Goal: Information Seeking & Learning: Understand process/instructions

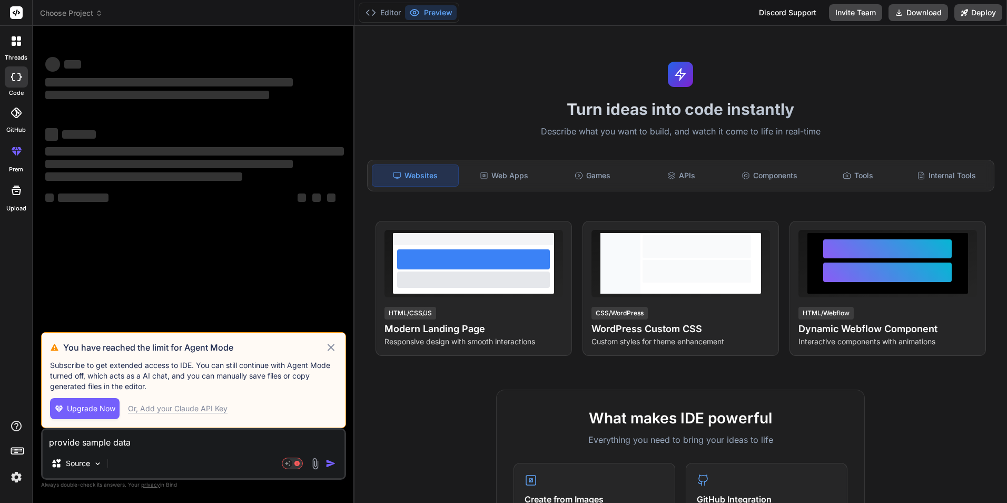
click at [335, 350] on icon at bounding box center [331, 347] width 12 height 13
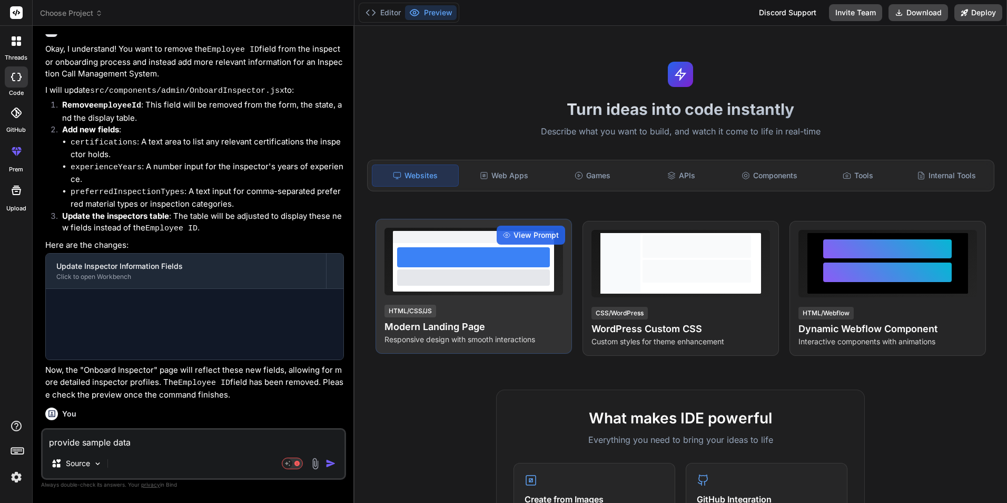
scroll to position [1210, 0]
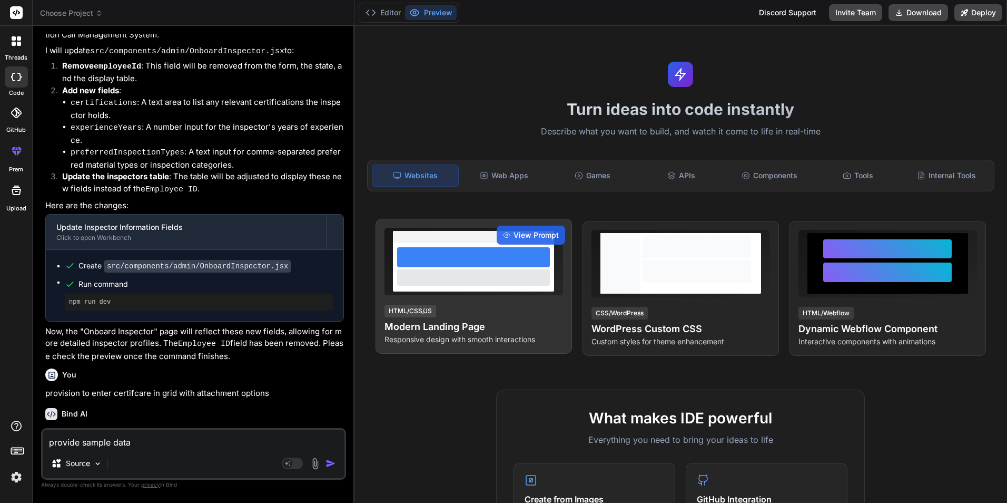
type textarea "x"
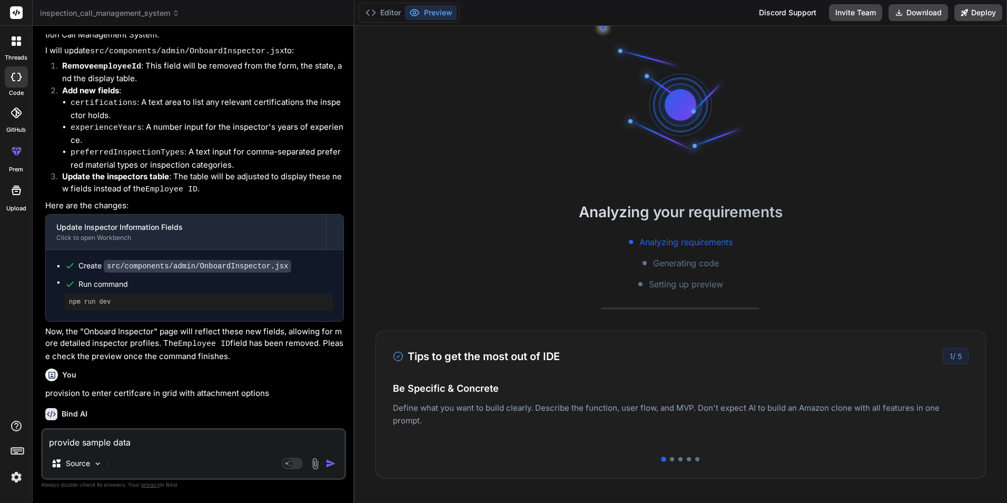
click at [95, 437] on textarea "provide sample data" at bounding box center [194, 438] width 302 height 19
drag, startPoint x: 145, startPoint y: 444, endPoint x: -2, endPoint y: 433, distance: 147.9
click at [0, 433] on html "threads code GitHub prem Upload inspection_call_management_system Created with …" at bounding box center [503, 251] width 1007 height 503
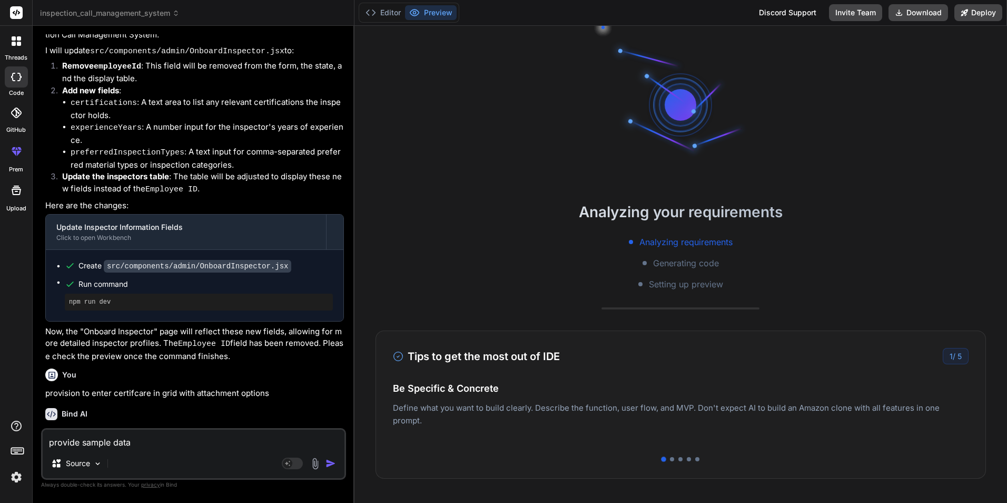
type textarea "h"
type textarea "x"
type textarea "ho"
type textarea "x"
type textarea "how"
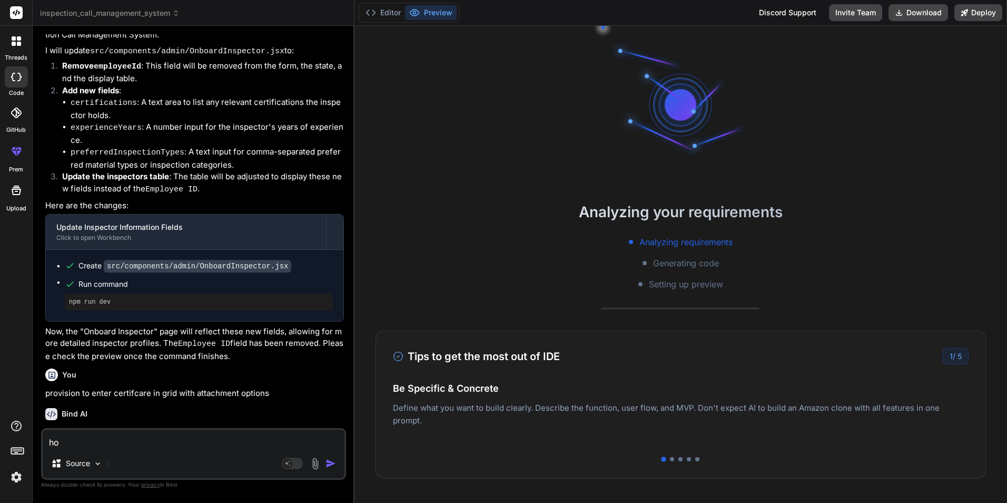
type textarea "x"
type textarea "how"
type textarea "x"
type textarea "how t"
type textarea "x"
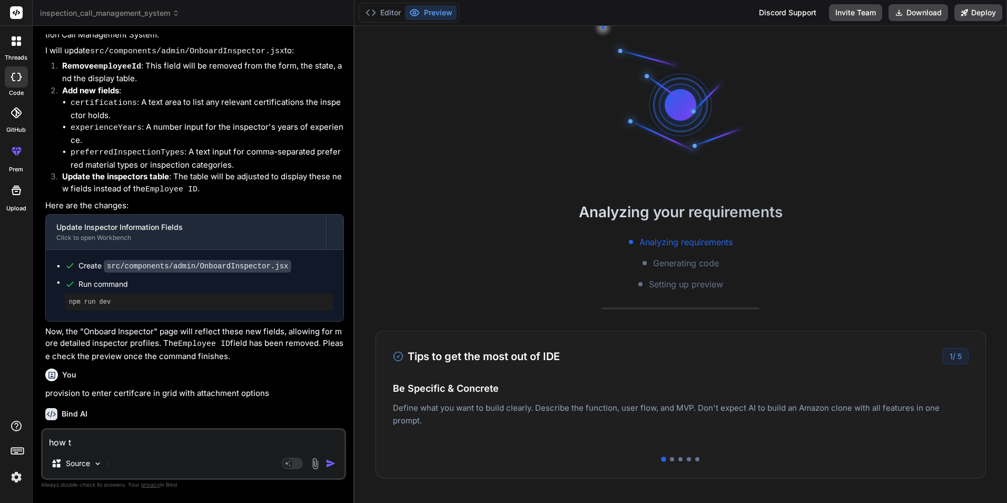
type textarea "how to"
type textarea "x"
type textarea "how to"
type textarea "x"
type textarea "how to h"
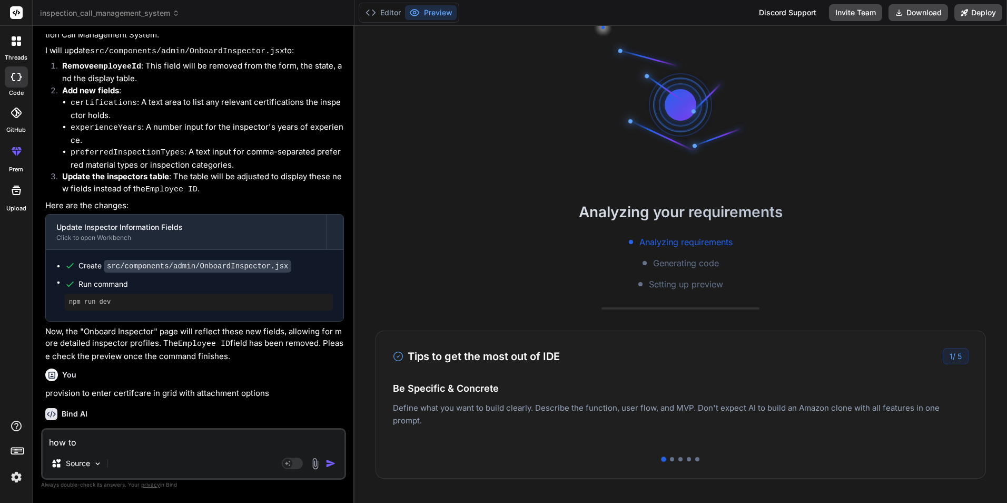
type textarea "x"
type textarea "w"
type textarea "x"
type textarea "wh"
type textarea "x"
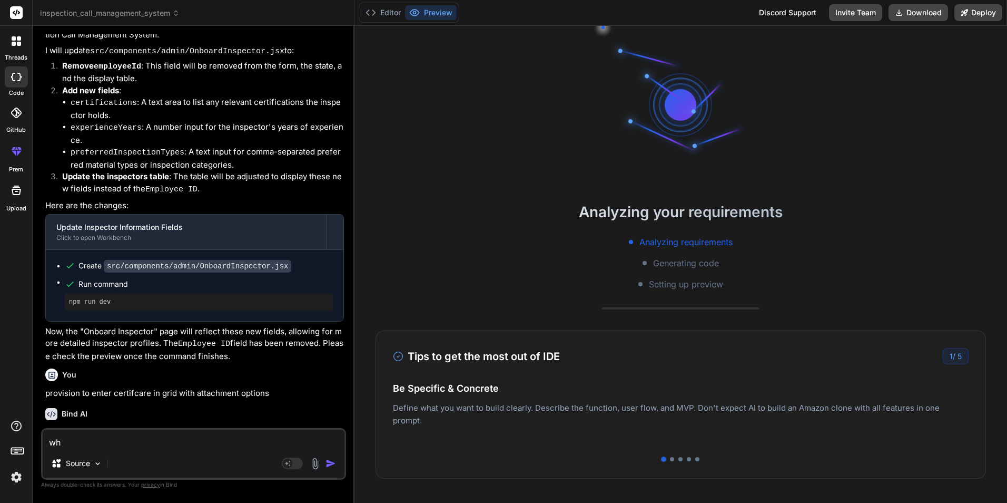
type textarea "why"
type textarea "x"
type textarea "why"
type textarea "x"
type textarea "why v"
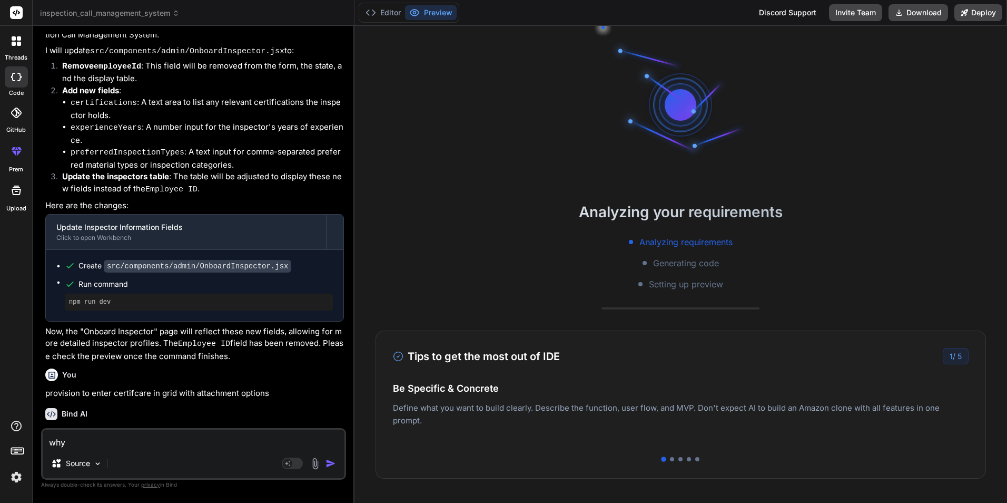
type textarea "x"
type textarea "why vi"
type textarea "x"
type textarea "why vit"
type textarea "x"
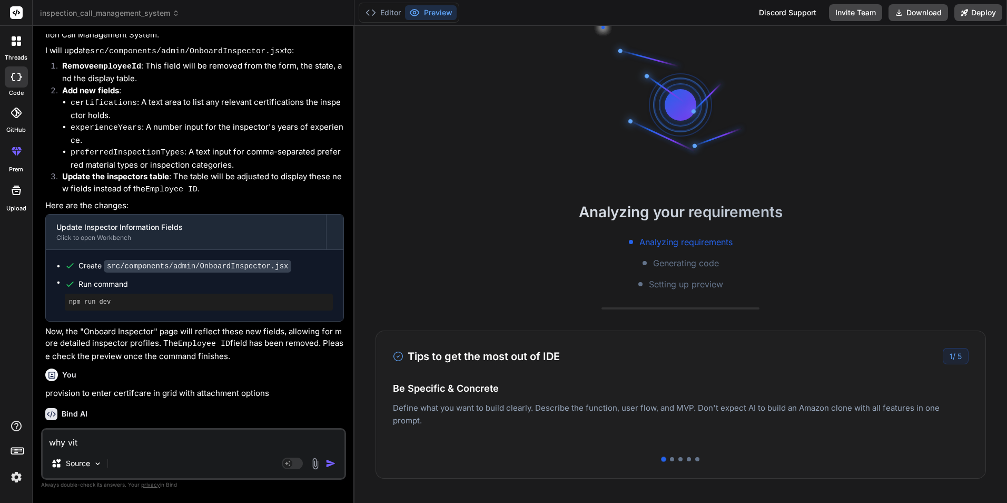
type textarea "why vite"
type textarea "x"
type textarea "why vite."
type textarea "x"
type textarea "why vite.c"
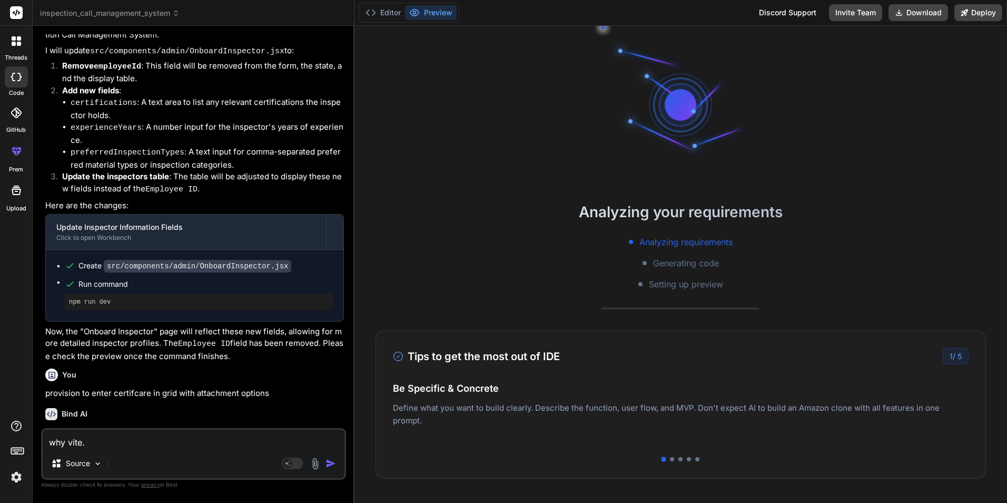
type textarea "x"
type textarea "why [DOMAIN_NAME]"
type textarea "x"
type textarea "why vite.con"
type textarea "x"
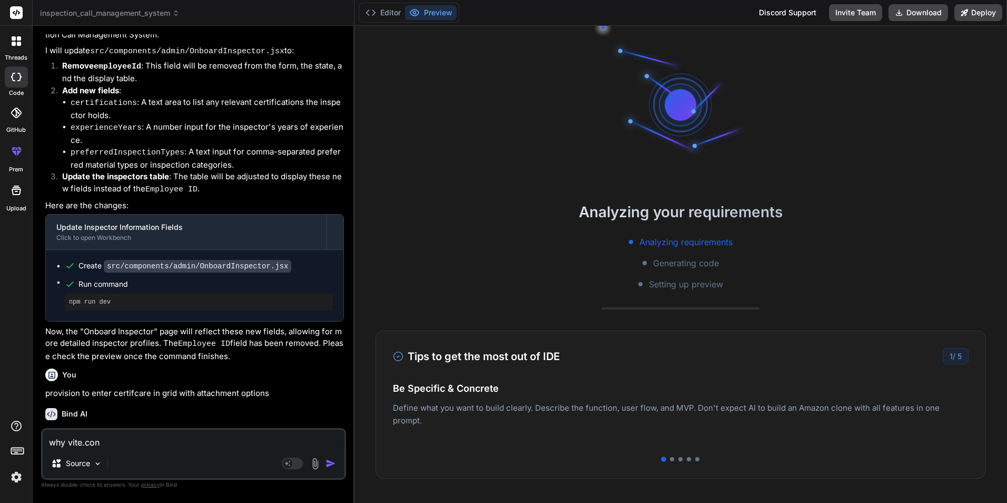
type textarea "why vite.conf"
type textarea "x"
type textarea "why vite.confi"
type textarea "x"
type textarea "why vite.config"
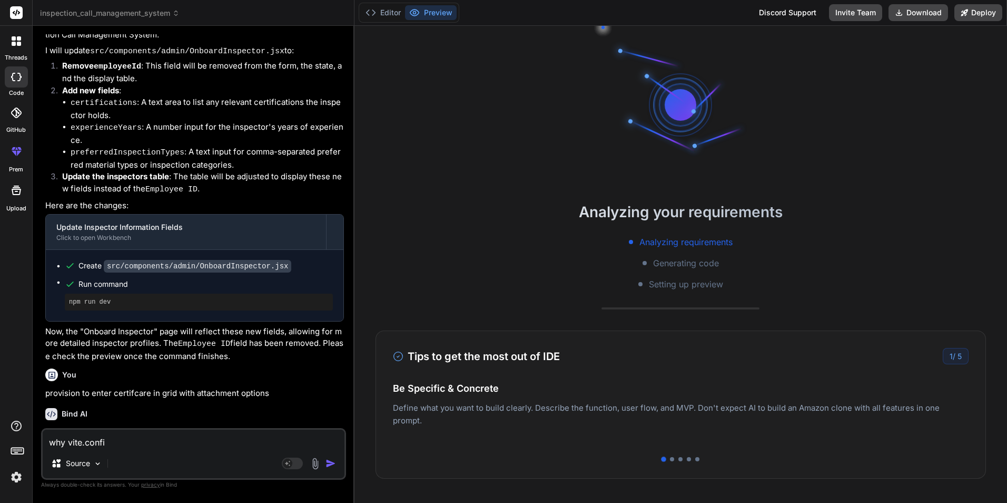
type textarea "x"
type textarea "why vite.config."
type textarea "x"
type textarea "why vite.config.t"
type textarea "x"
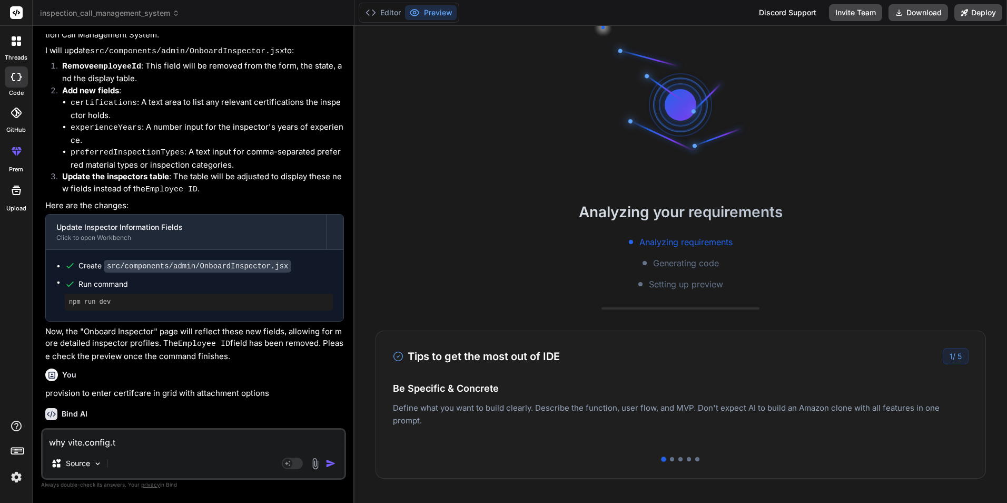
type textarea "why vite.config.ts"
type textarea "x"
type textarea "why vite.config.ts"
type textarea "x"
type textarea "why vite.config.ts i"
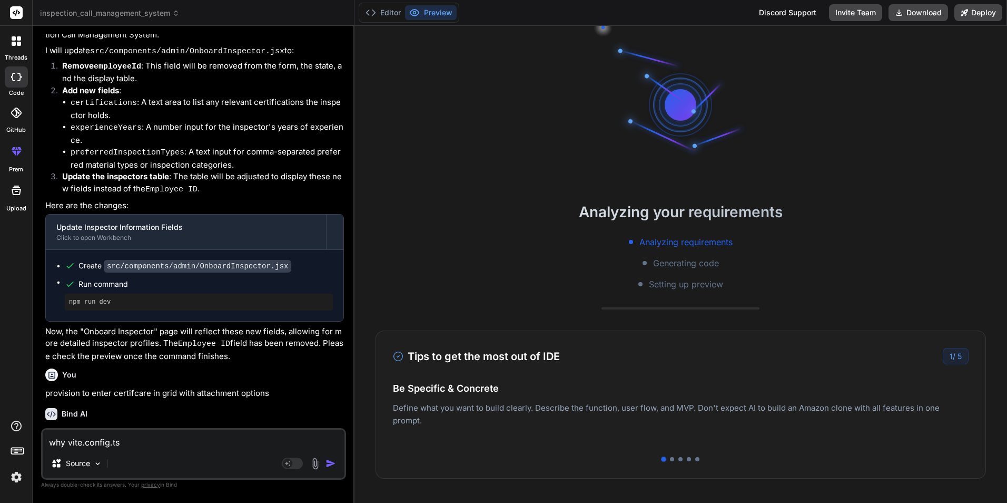
type textarea "x"
type textarea "why vite.config.ts is"
type textarea "x"
type textarea "why vite.config.ts is"
type textarea "x"
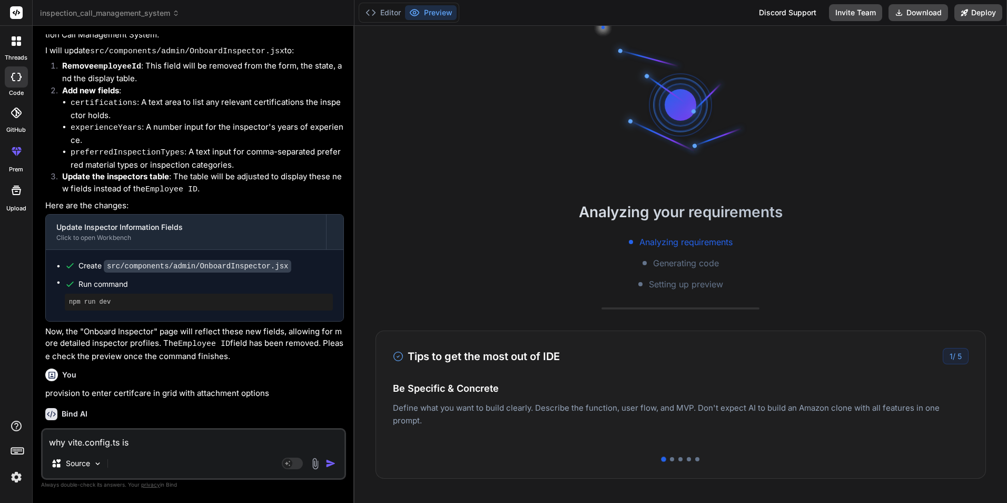
type textarea "why vite.config.ts is n"
type textarea "x"
type textarea "why vite.config.ts is no"
type textarea "x"
type textarea "why vite.config.ts is not"
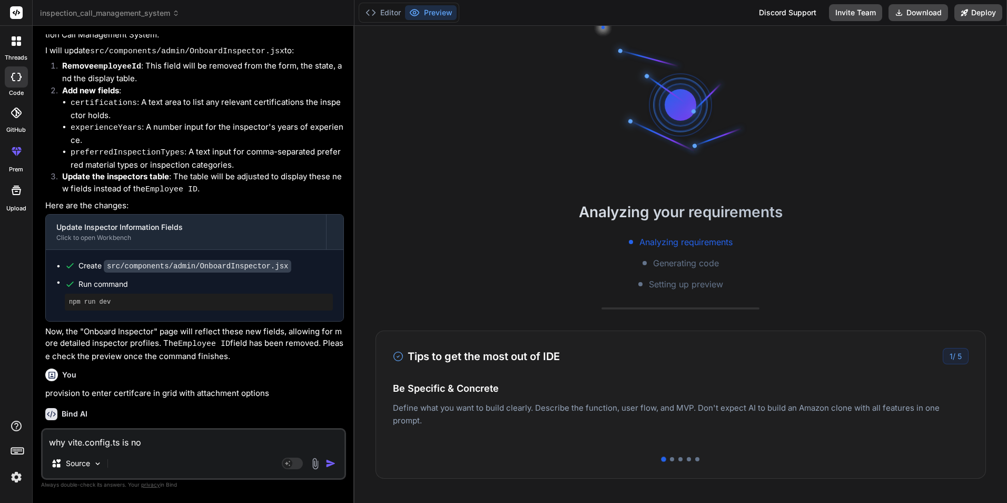
type textarea "x"
type textarea "why vite.config.ts is not"
type textarea "x"
type textarea "why vite.config.ts is not t"
type textarea "x"
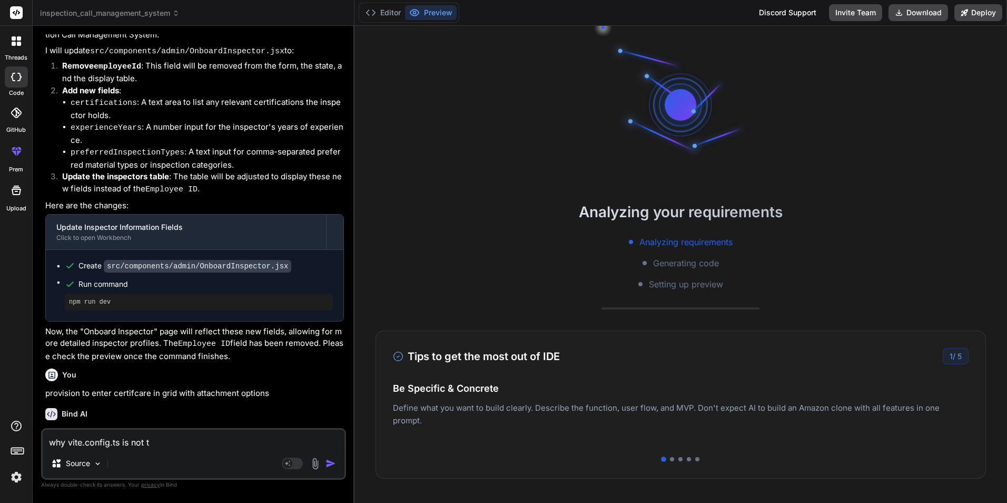
type textarea "why vite.config.ts is not th"
type textarea "x"
type textarea "why vite.config.ts is not the"
type textarea "x"
type textarea "why vite.config.ts is not ther"
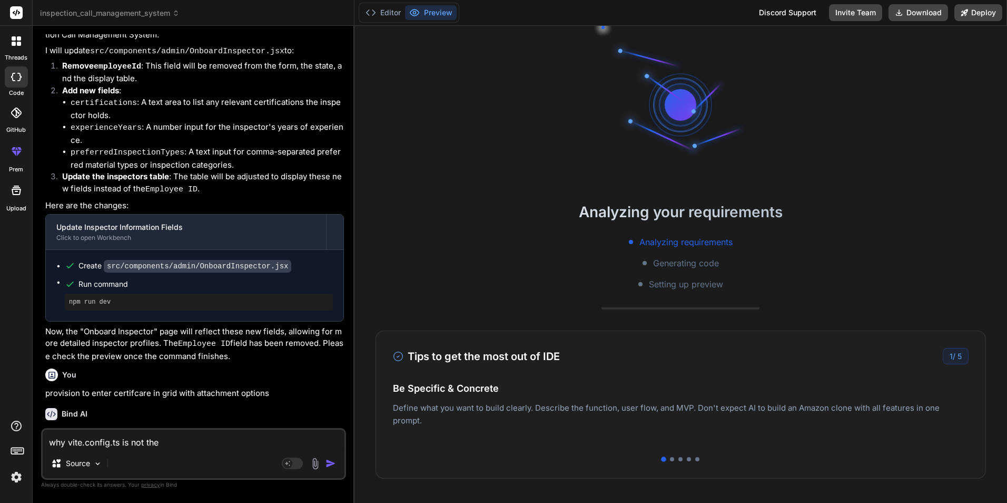
type textarea "x"
type textarea "why vite.config.ts is not there"
type textarea "x"
type textarea "why vite.config.ts is not there?"
type textarea "x"
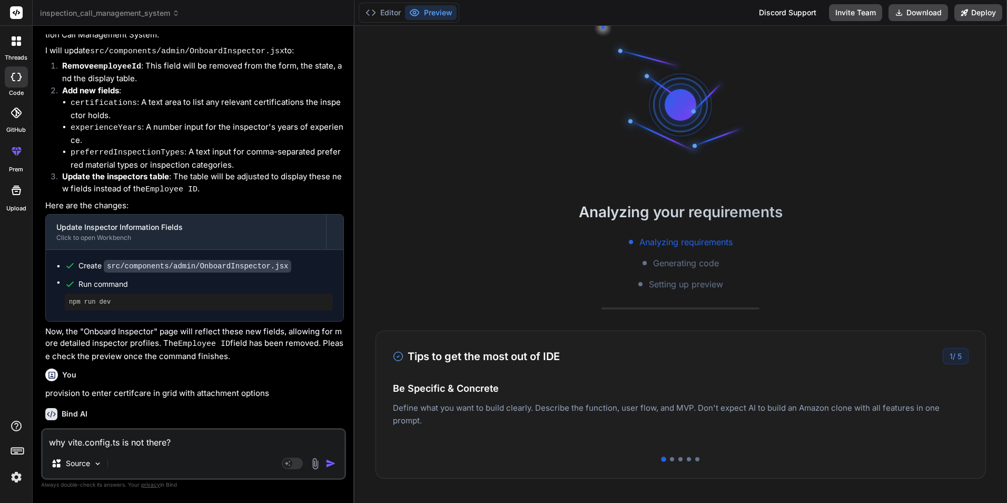
type textarea "why vite.config.ts is not there??"
type textarea "x"
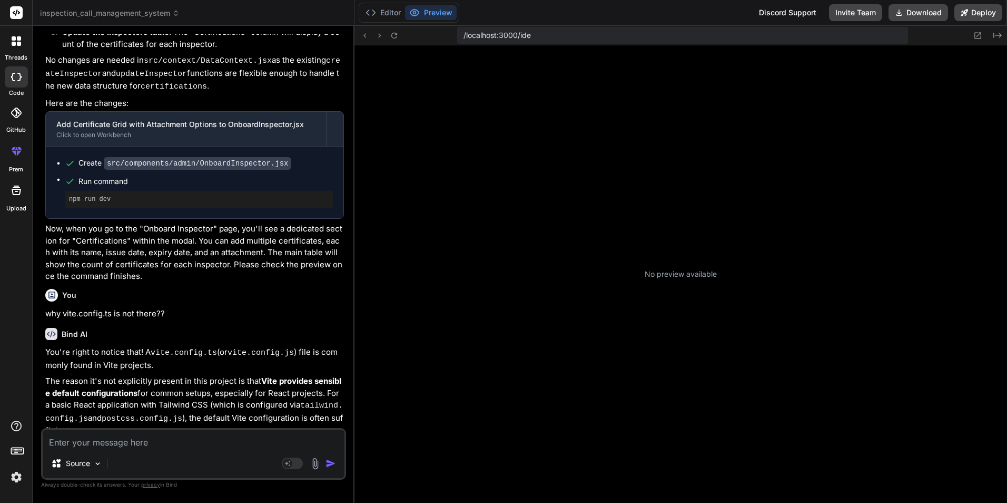
scroll to position [1834, 0]
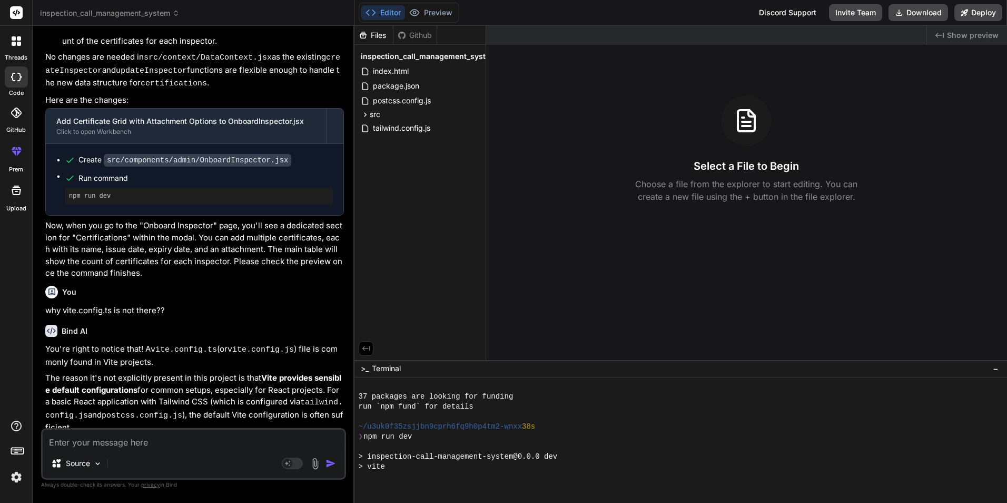
type textarea "x"
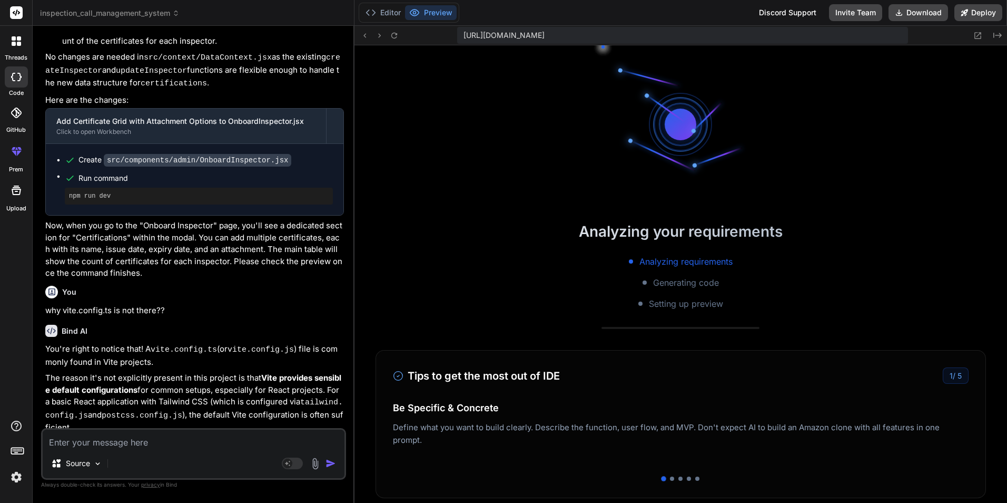
scroll to position [200, 0]
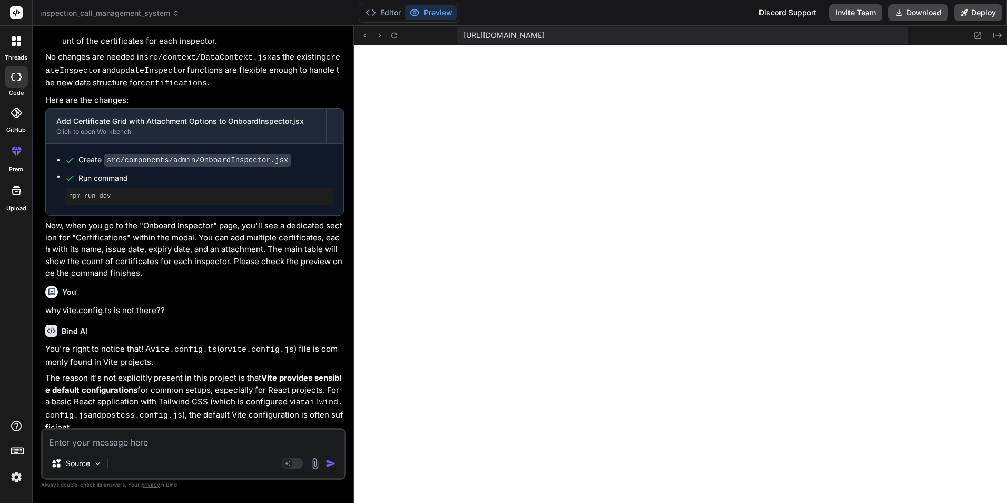
click at [174, 453] on div "Source" at bounding box center [194, 465] width 302 height 25
click at [124, 443] on textarea at bounding box center [194, 438] width 302 height 19
type textarea "y"
type textarea "x"
type textarea "ye"
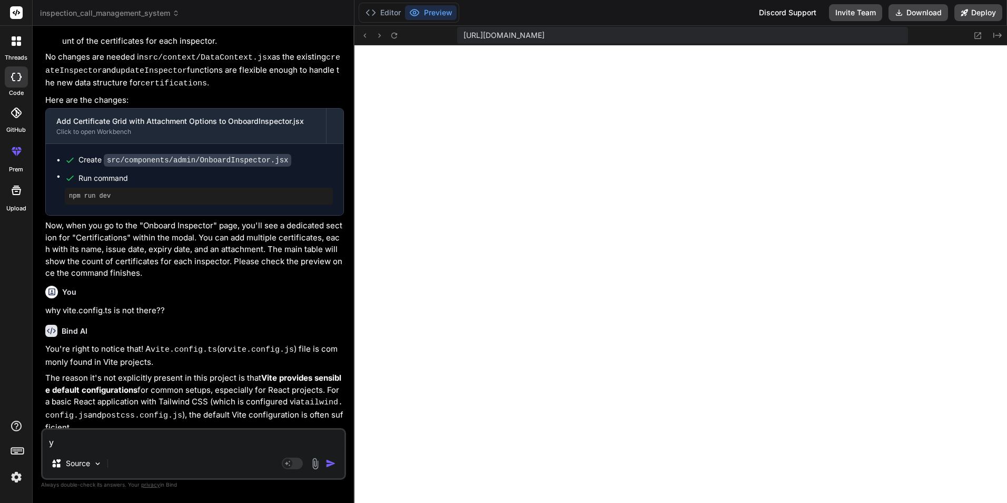
type textarea "x"
type textarea "yes"
type textarea "x"
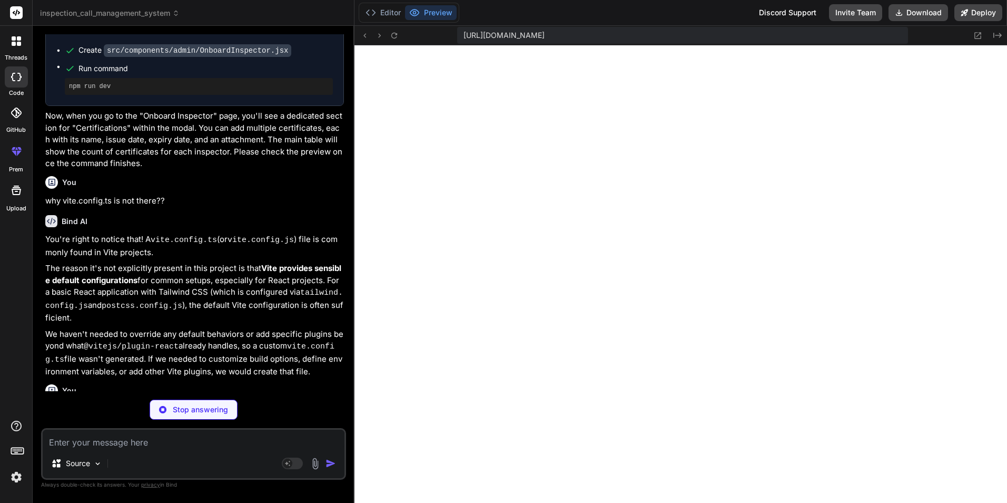
scroll to position [1943, 0]
type textarea "x"
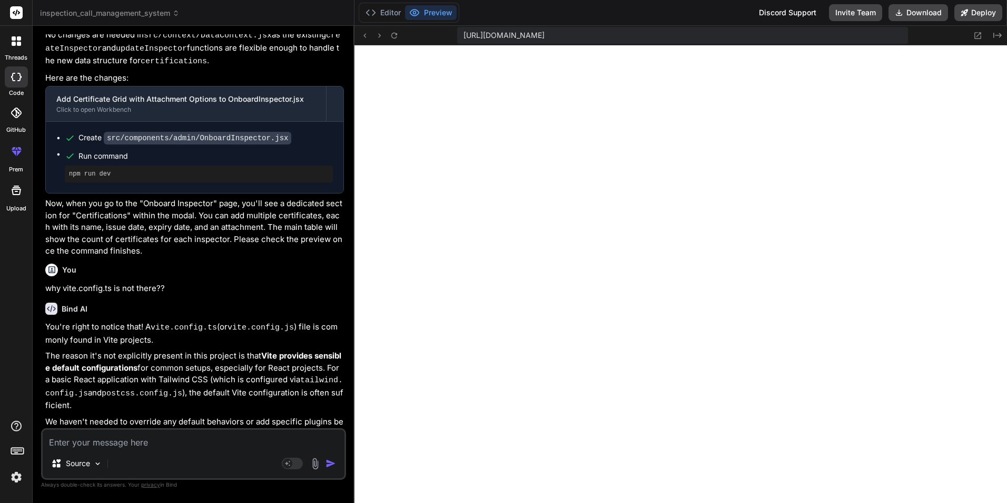
scroll to position [1961, 0]
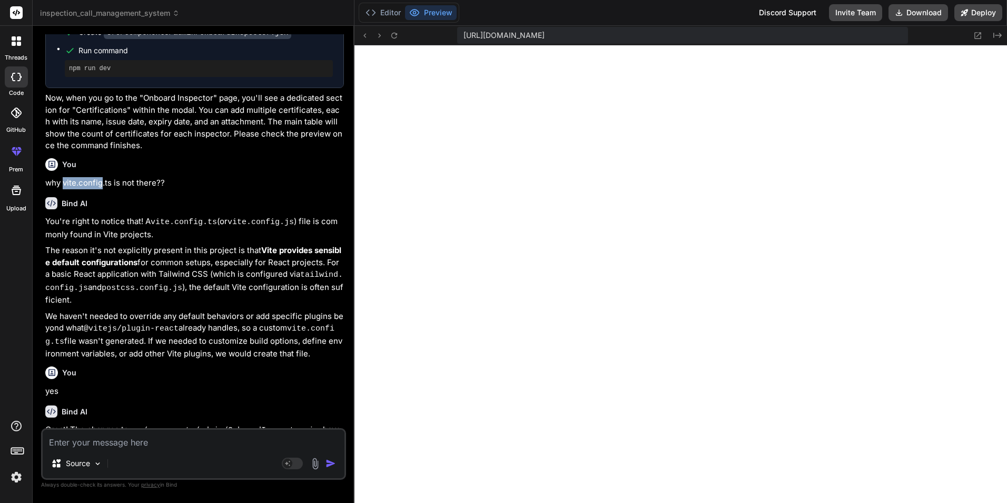
drag, startPoint x: 64, startPoint y: 125, endPoint x: 101, endPoint y: 125, distance: 37.4
click at [101, 177] on p "why vite.config.ts is not there??" at bounding box center [194, 183] width 299 height 12
click at [144, 437] on textarea at bounding box center [194, 438] width 302 height 19
type textarea "y"
type textarea "x"
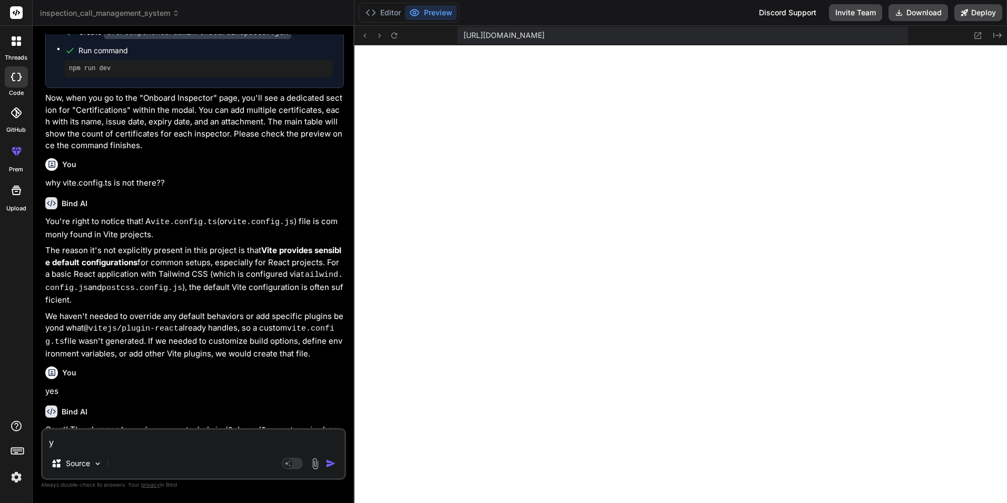
type textarea "ye"
type textarea "x"
type textarea "yes"
type textarea "x"
type textarea "yes"
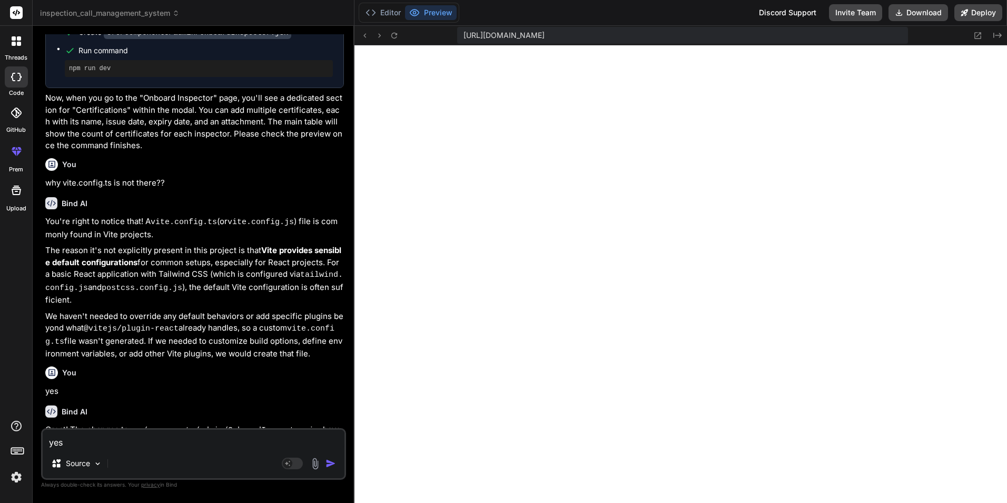
type textarea "x"
type textarea "yes c"
type textarea "x"
type textarea "yes cu"
type textarea "x"
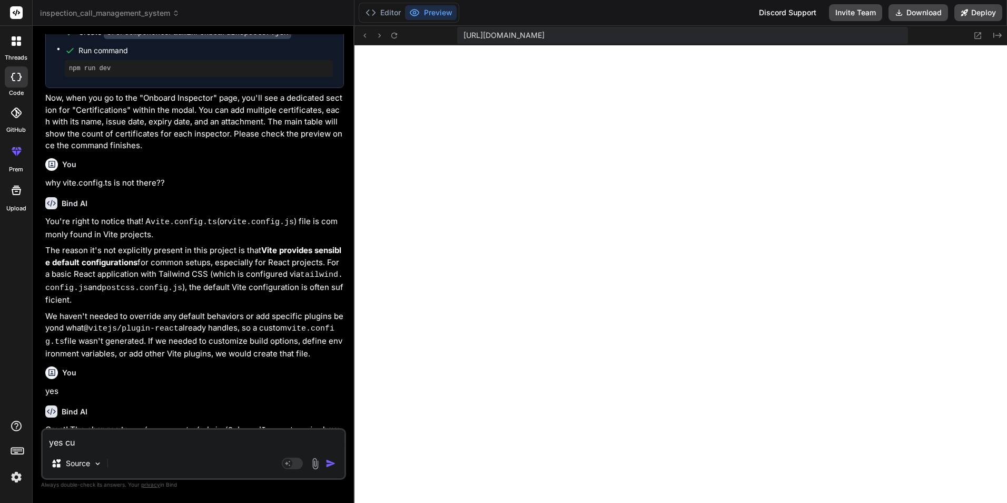
type textarea "yes cus"
type textarea "x"
type textarea "yes cust"
type textarea "x"
type textarea "yes custo"
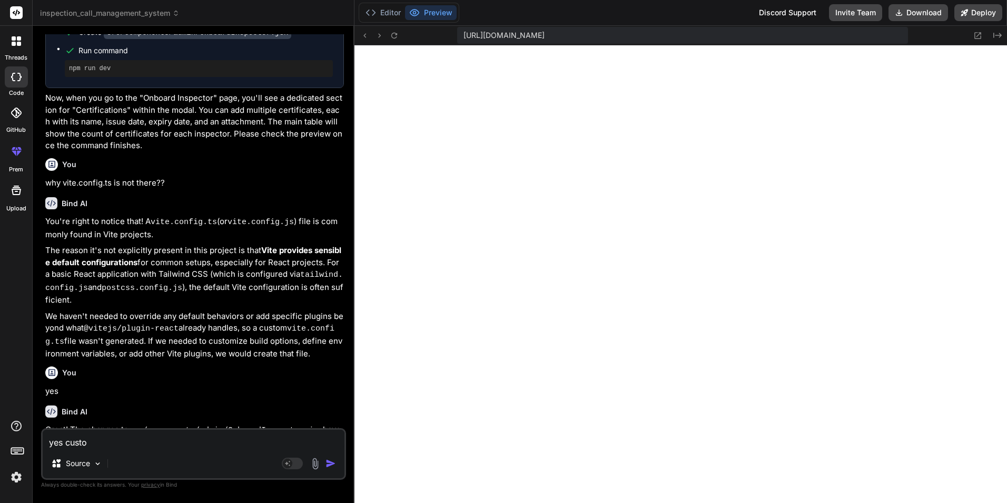
type textarea "x"
type textarea "yes custom"
type textarea "x"
type textarea "yes customi"
type textarea "x"
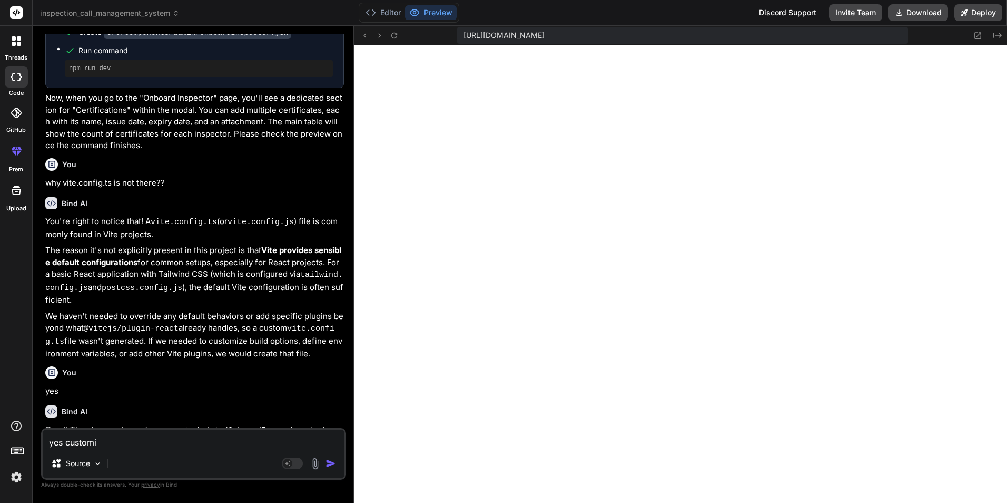
type textarea "yes customiz"
type textarea "x"
type textarea "yes customize"
type textarea "x"
type textarea "yes customize"
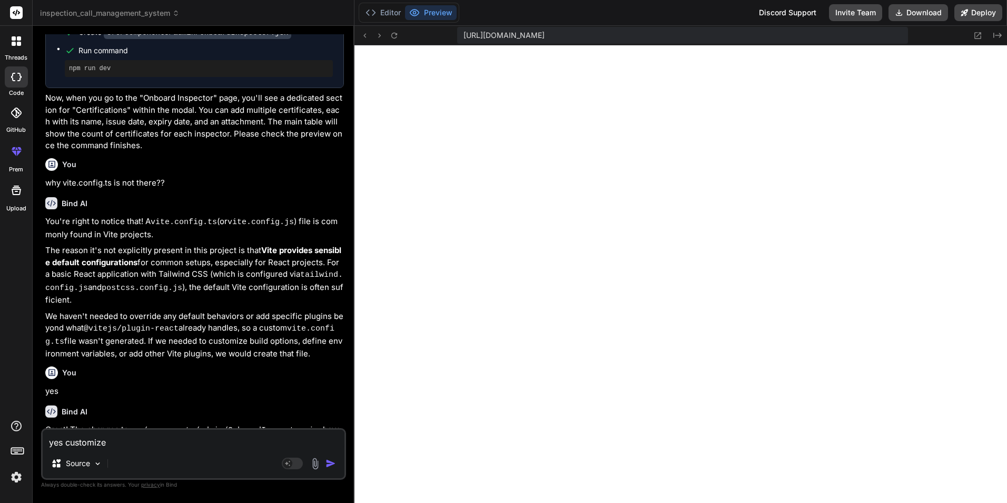
type textarea "x"
type textarea "yes customize b"
type textarea "x"
type textarea "yes customize bu"
type textarea "x"
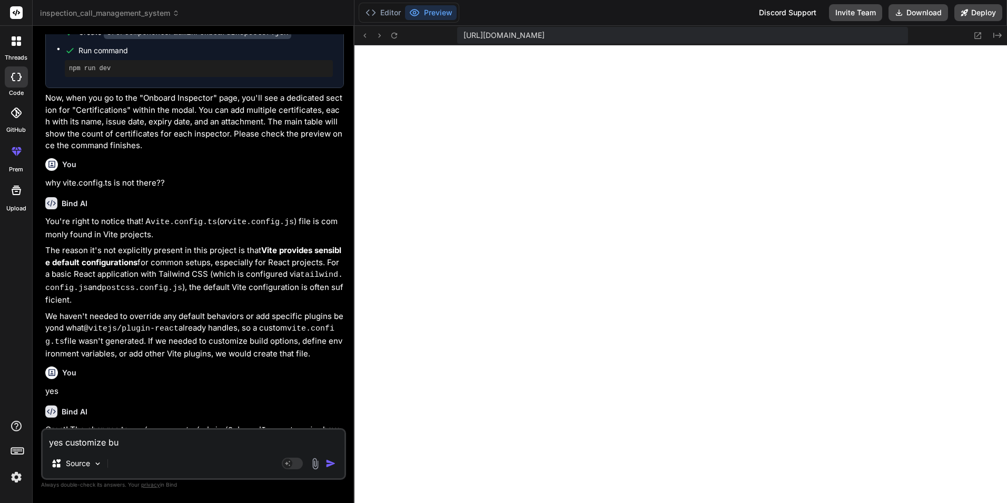
type textarea "yes customize [PERSON_NAME]"
type textarea "x"
type textarea "yes customize buil"
type textarea "x"
type textarea "yes customize build"
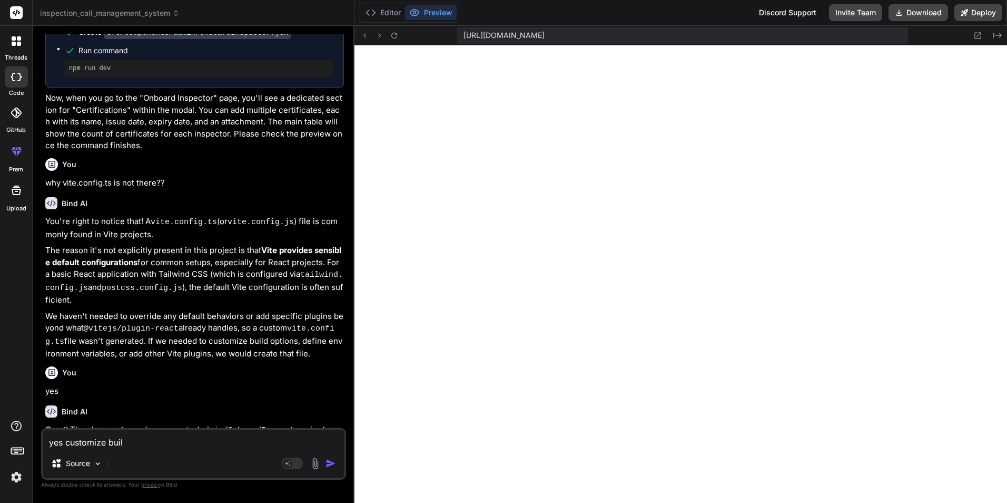
type textarea "x"
type textarea "yes customize build"
type textarea "x"
type textarea "yes customize build o"
type textarea "x"
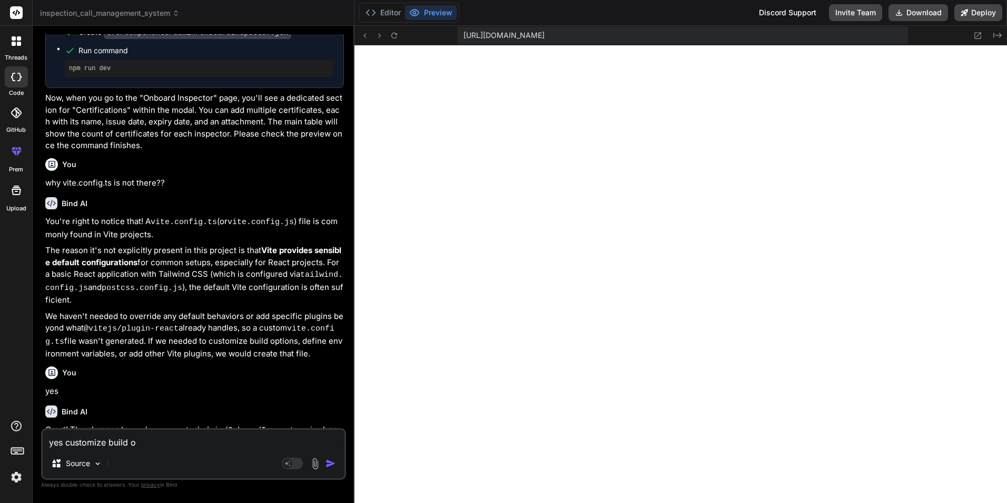
type textarea "yes customize build op"
type textarea "x"
type textarea "yes customize build opi"
type textarea "x"
type textarea "yes customize build op"
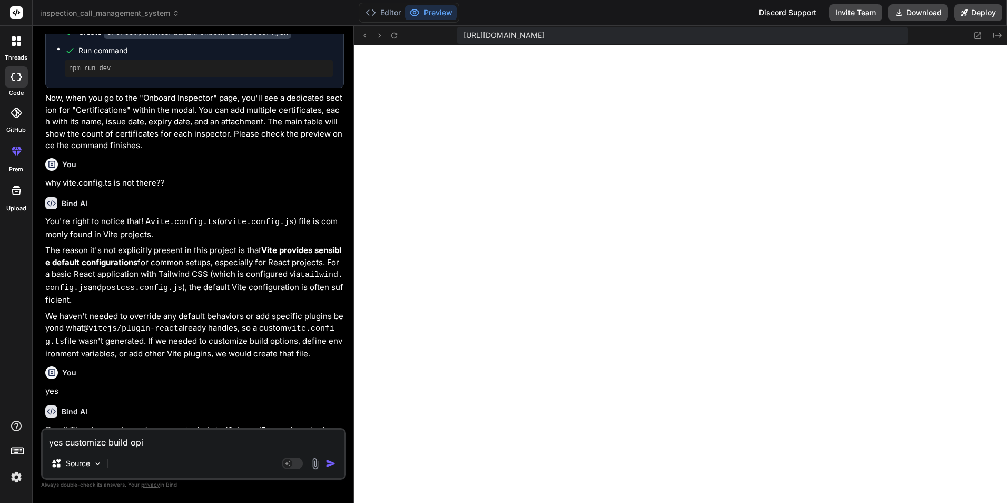
type textarea "x"
type textarea "yes customize build opt"
type textarea "x"
type textarea "yes customize build opti"
type textarea "x"
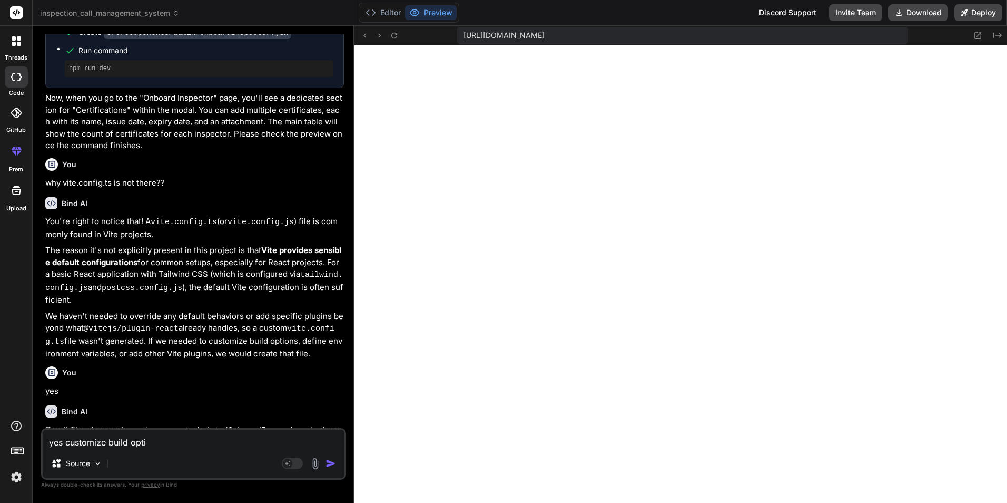
type textarea "yes customize build optio"
type textarea "x"
type textarea "yes customize build option"
type textarea "x"
type textarea "yes customize build options"
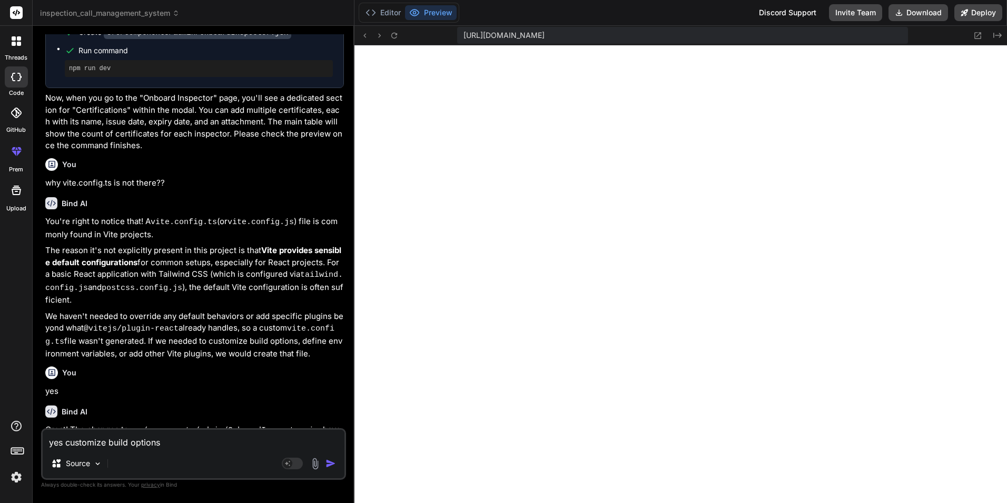
type textarea "x"
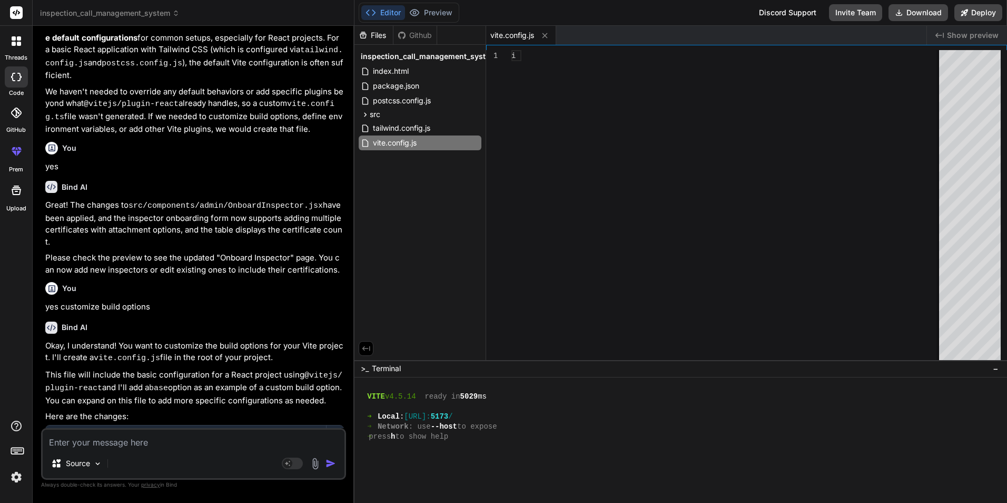
scroll to position [2211, 0]
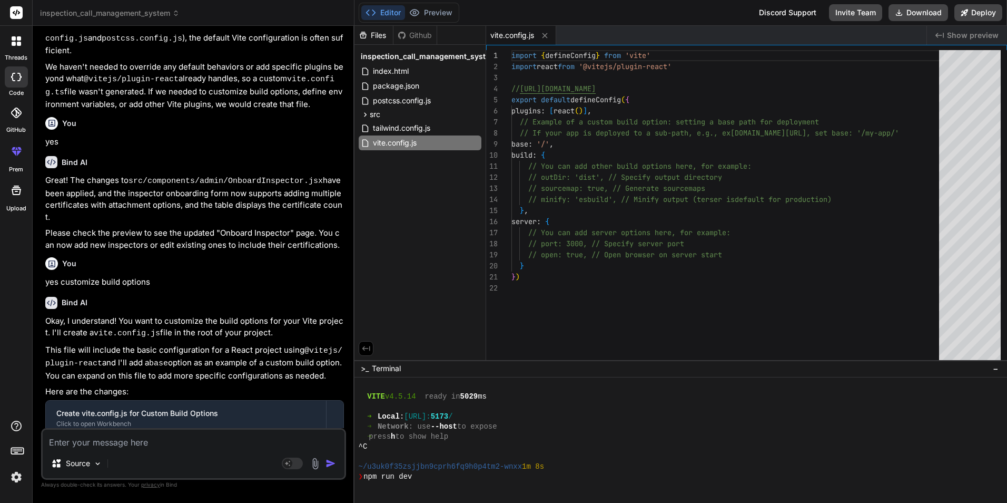
type textarea "x"
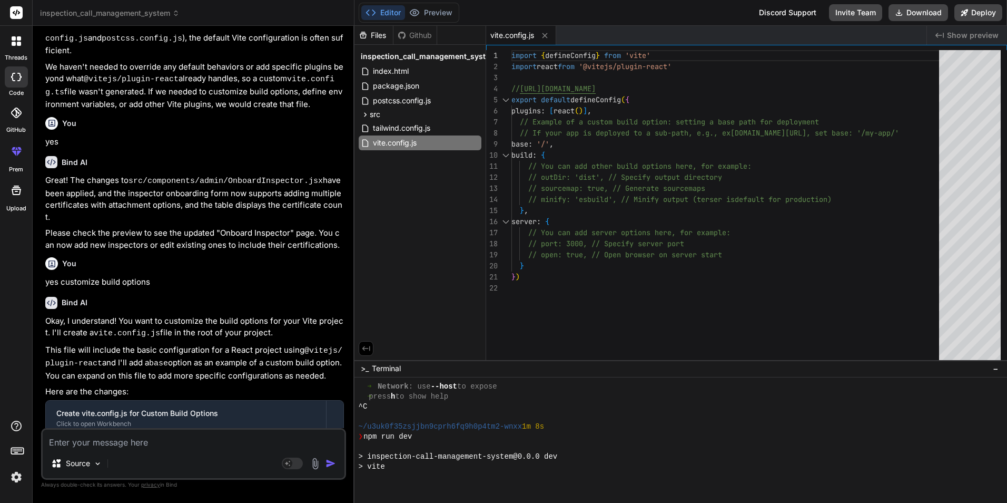
scroll to position [340, 0]
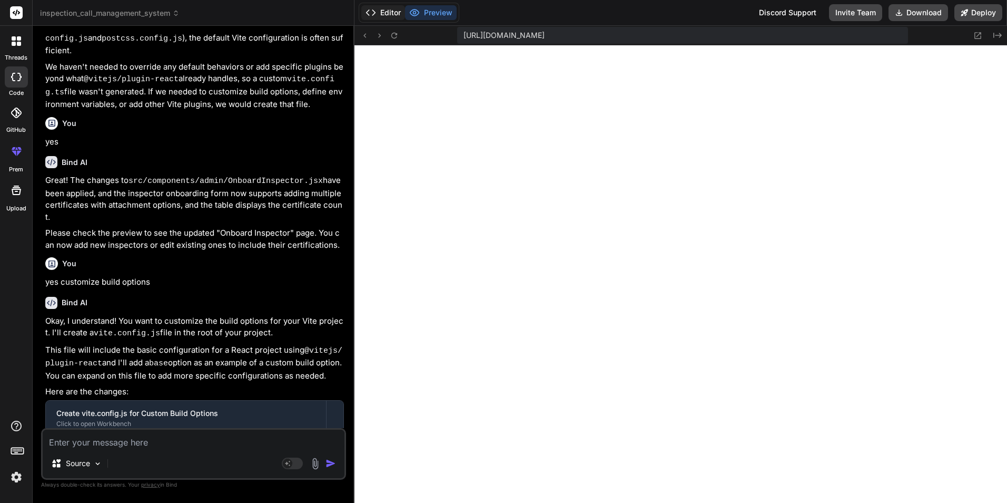
click at [380, 9] on button "Editor" at bounding box center [383, 12] width 44 height 15
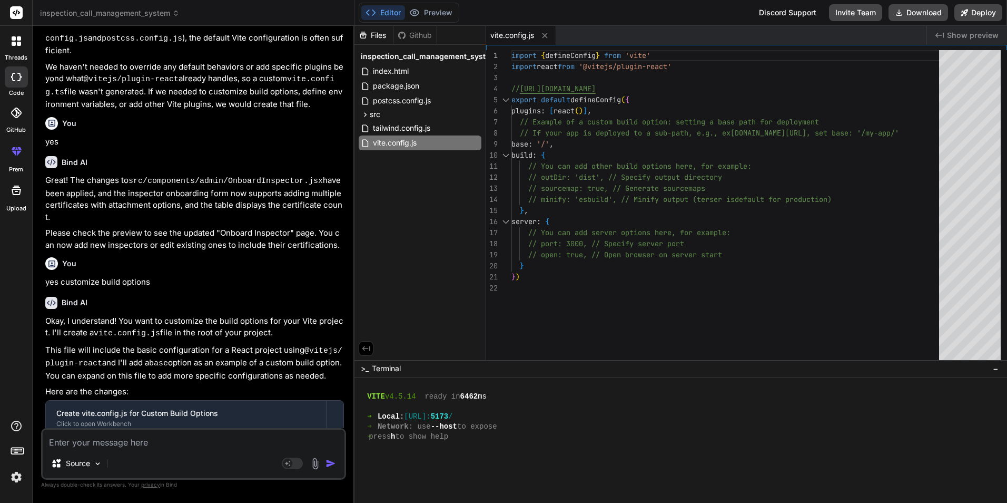
click at [671, 161] on div "import { defineConfig } from 'vite' import react from '@vitejs/plugin-react' //…" at bounding box center [729, 207] width 434 height 315
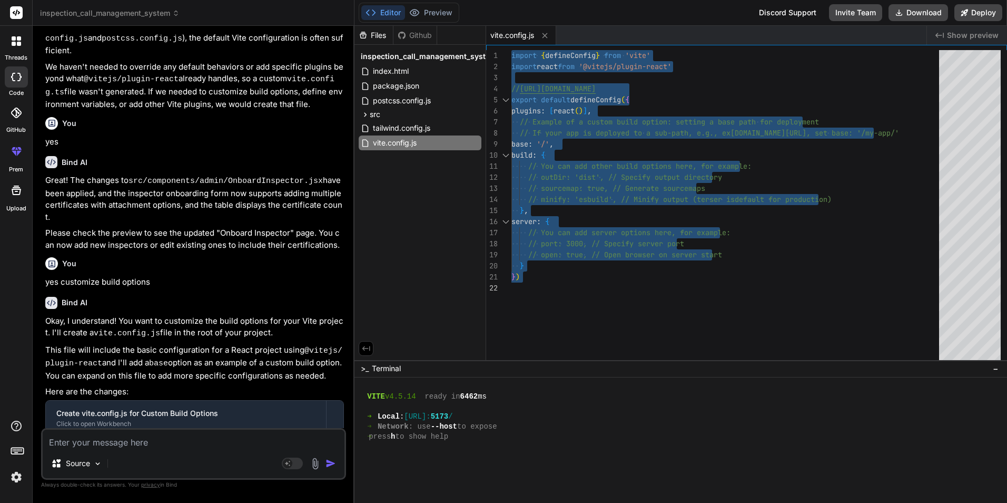
click at [666, 253] on div "import { defineConfig } from 'vite' import react from '@vitejs/plugin-react' //…" at bounding box center [729, 207] width 434 height 315
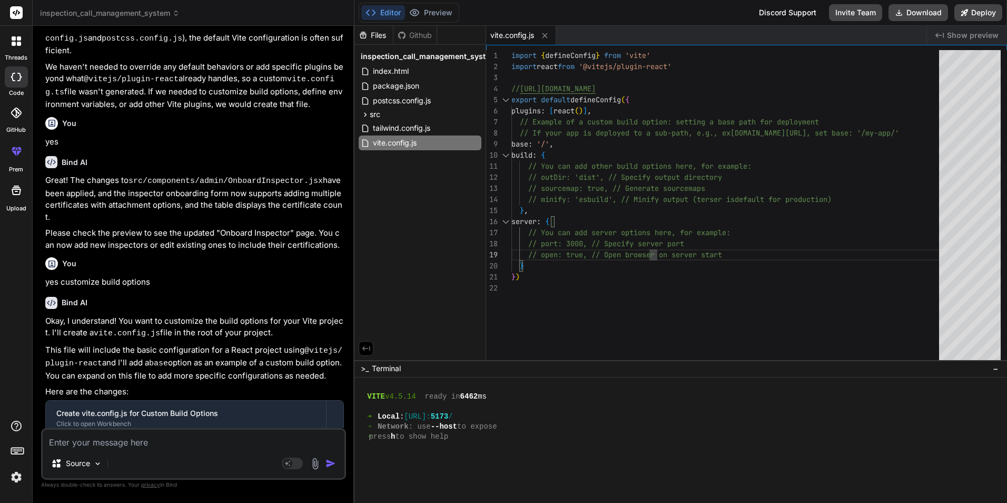
click at [555, 144] on div "import { defineConfig } from 'vite' import react from '@vitejs/plugin-react' //…" at bounding box center [729, 207] width 434 height 315
click at [555, 143] on div "import { defineConfig } from 'vite' import react from '@vitejs/plugin-react' //…" at bounding box center [729, 207] width 434 height 315
drag, startPoint x: 570, startPoint y: 139, endPoint x: 519, endPoint y: 143, distance: 50.7
click at [519, 143] on div "import { defineConfig } from 'vite' import react from '@vitejs/plugin-react' //…" at bounding box center [729, 207] width 434 height 315
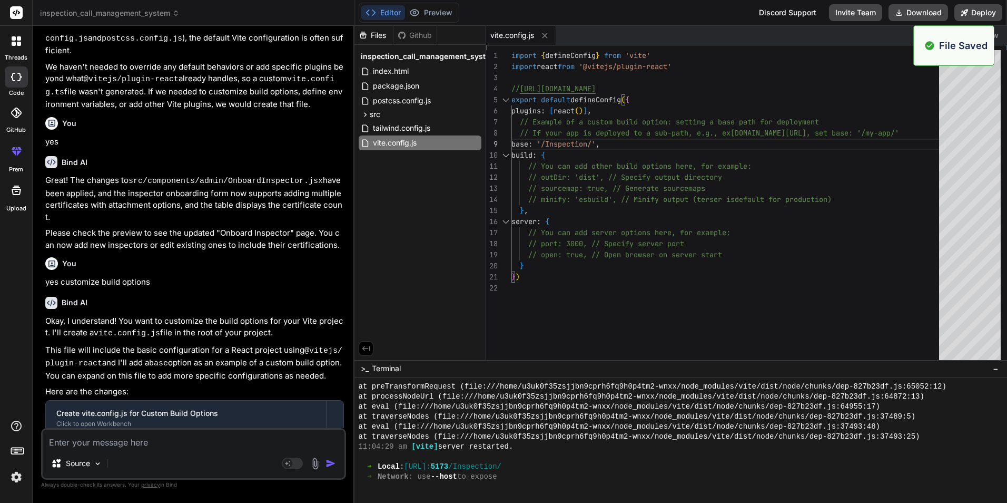
scroll to position [450, 0]
click at [625, 470] on div "➜ Local : [URL]: 5173 /Inspection/" at bounding box center [675, 467] width 633 height 10
click at [592, 474] on div "➜ Network : use --host to expose" at bounding box center [675, 477] width 633 height 10
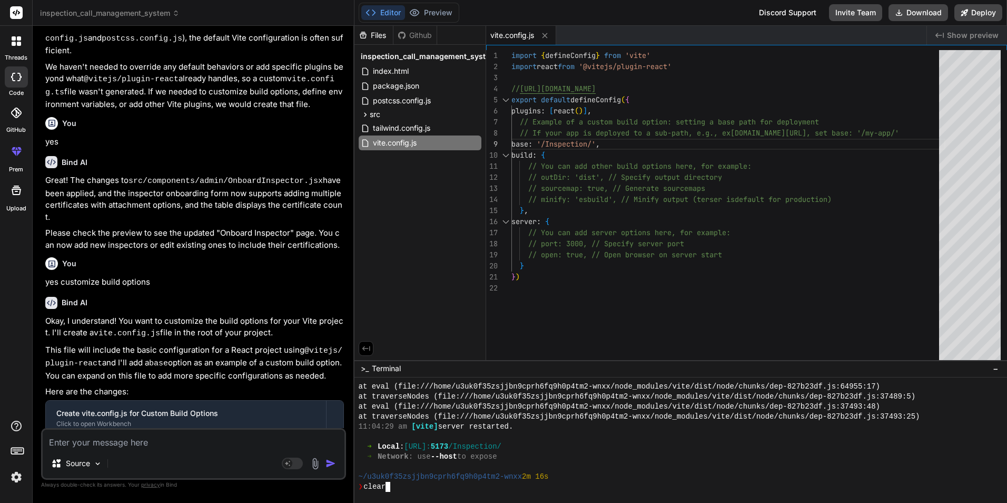
scroll to position [0, 0]
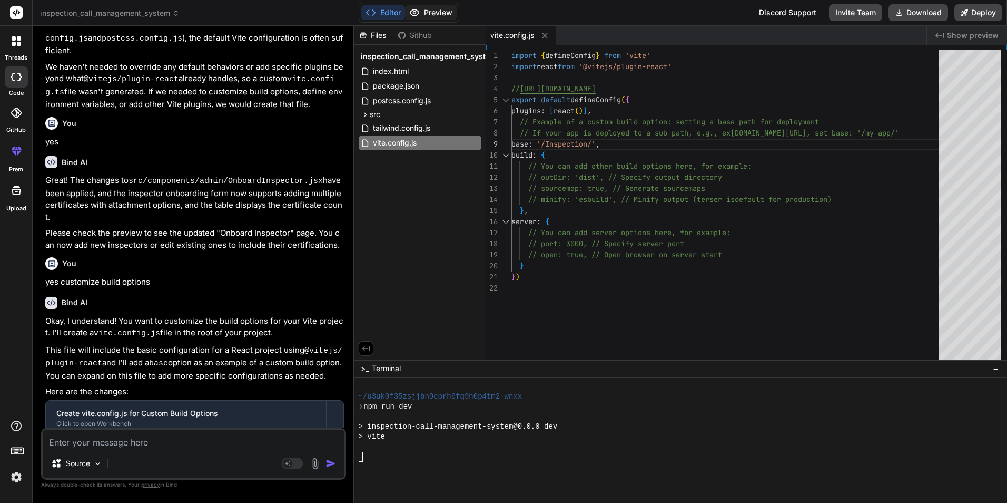
click at [431, 17] on button "Preview" at bounding box center [431, 12] width 52 height 15
click at [457, 21] on div "Editor Preview Disabled until preview for your project is generated" at bounding box center [409, 13] width 101 height 20
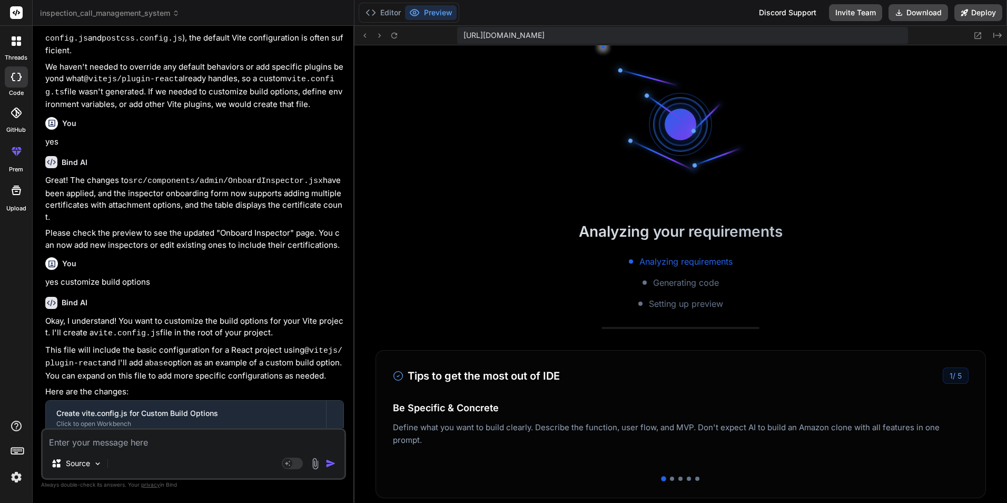
scroll to position [70, 0]
drag, startPoint x: 378, startPoint y: 6, endPoint x: 381, endPoint y: 14, distance: 8.0
click at [378, 7] on button "Editor" at bounding box center [383, 12] width 44 height 15
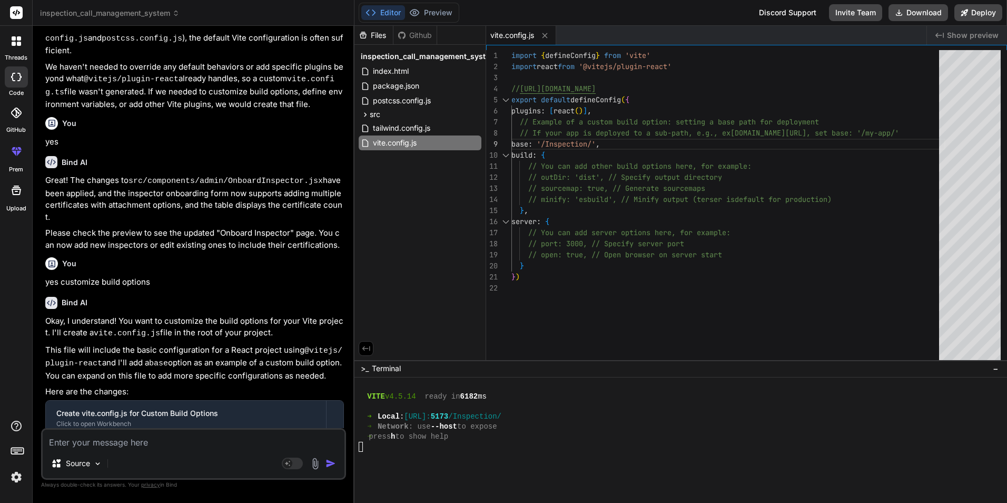
scroll to position [0, 0]
drag, startPoint x: 522, startPoint y: 144, endPoint x: 668, endPoint y: 142, distance: 146.5
click at [668, 142] on div "import { defineConfig } from 'vite' import react from '@vitejs/plugin-react' //…" at bounding box center [729, 207] width 434 height 315
type textarea "import { defineConfig } from 'vite' import react from '@vitejs/plugin-react' //…"
drag, startPoint x: 625, startPoint y: 146, endPoint x: 516, endPoint y: 142, distance: 108.6
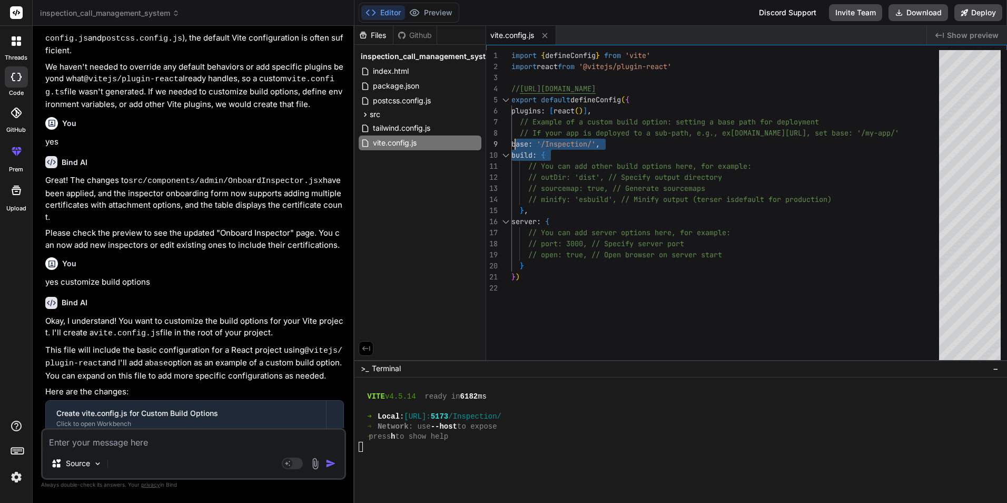
click at [516, 142] on div "import { defineConfig } from 'vite' import react from '@vitejs/plugin-react' //…" at bounding box center [729, 207] width 434 height 315
click at [628, 146] on div "import { defineConfig } from 'vite' import react from '@vitejs/plugin-react' //…" at bounding box center [729, 207] width 434 height 315
drag, startPoint x: 614, startPoint y: 142, endPoint x: 516, endPoint y: 141, distance: 97.5
click at [516, 141] on div "import { defineConfig } from 'vite' import react from '@vitejs/plugin-react' //…" at bounding box center [729, 207] width 434 height 315
drag, startPoint x: 434, startPoint y: 5, endPoint x: 431, endPoint y: 13, distance: 8.3
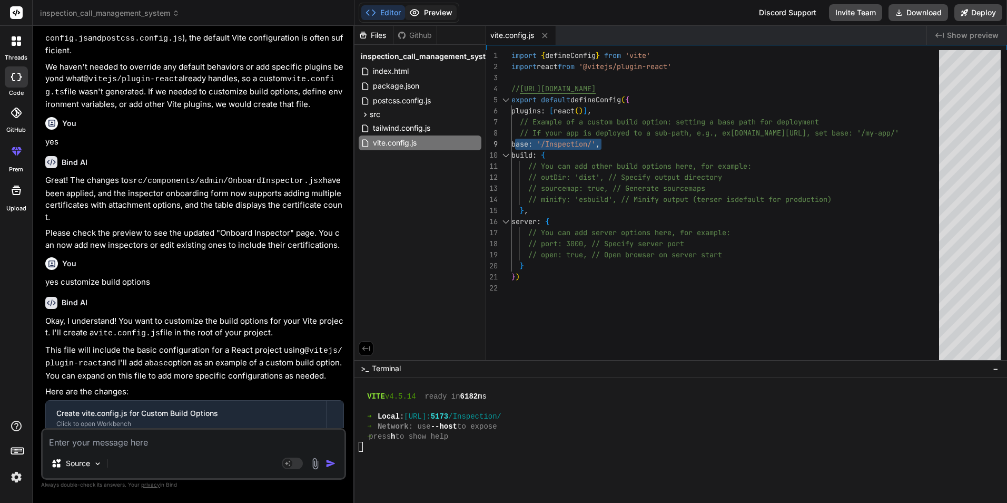
click at [434, 5] on div "Editor Preview" at bounding box center [409, 13] width 101 height 20
click at [431, 12] on button "Preview" at bounding box center [431, 12] width 52 height 15
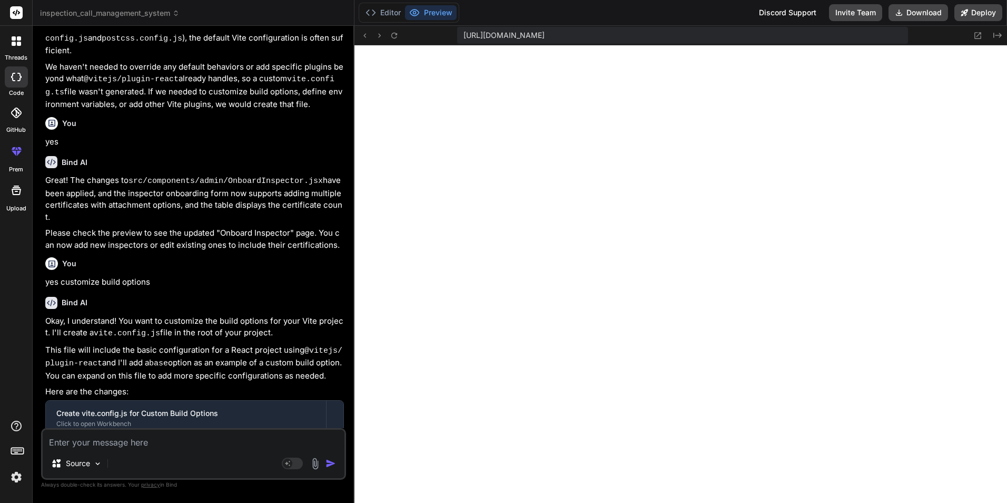
click at [78, 441] on textarea at bounding box center [194, 438] width 302 height 19
paste textarea "base: '/Inspection/',"
type textarea "base: '/Inspection/',"
type textarea "x"
type textarea "base: '/Inspection/',-"
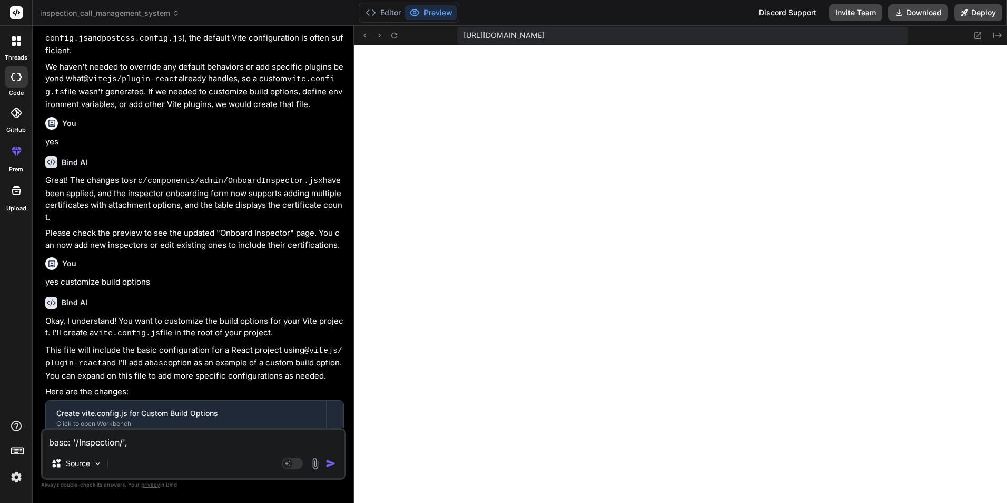
type textarea "x"
type textarea "base: '/Inspection/',--"
type textarea "x"
type textarea "base: '/Inspection/',--i"
type textarea "x"
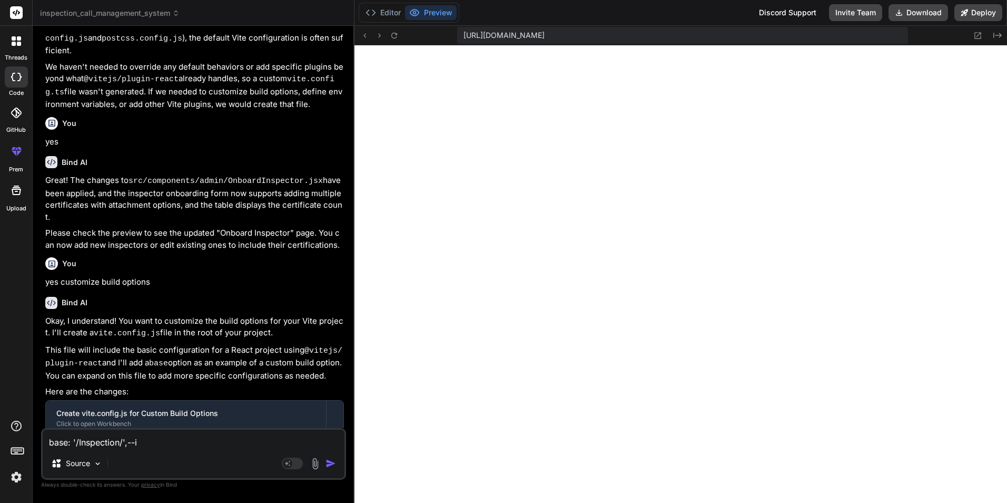
type textarea "base: '/Inspection/',--it"
type textarea "x"
type textarea "base: '/Inspection/',--it"
type textarea "x"
type textarea "base: '/Inspection/',--it s"
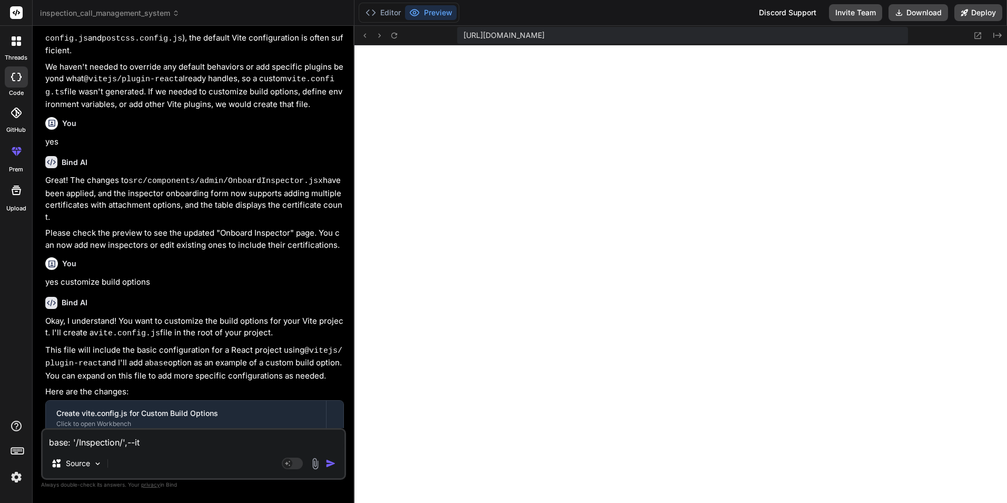
type textarea "x"
type textarea "base: '/Inspection/',--it sh"
type textarea "x"
type textarea "base: '/Inspection/',--it sho"
type textarea "x"
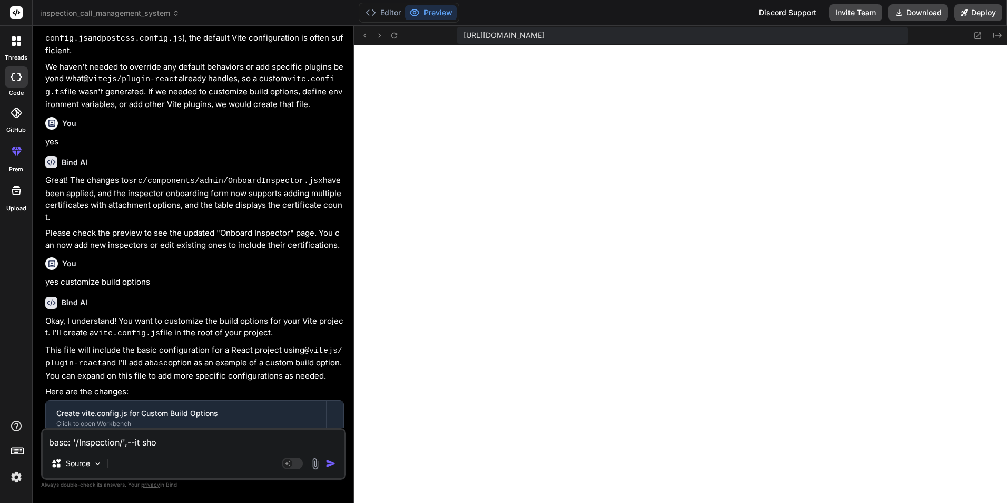
type textarea "base: '/Inspection/',--it shou"
type textarea "x"
type textarea "base: '/Inspection/',--it shoul"
type textarea "x"
type textarea "base: '/Inspection/',--it should"
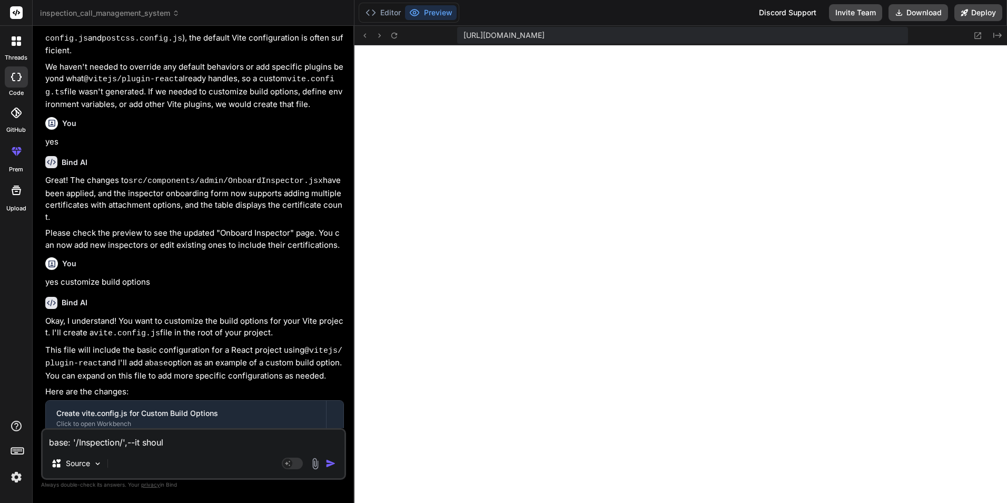
type textarea "x"
type textarea "base: '/Inspection/',--it should"
type textarea "x"
type textarea "base: '/Inspection/',--it should l"
type textarea "x"
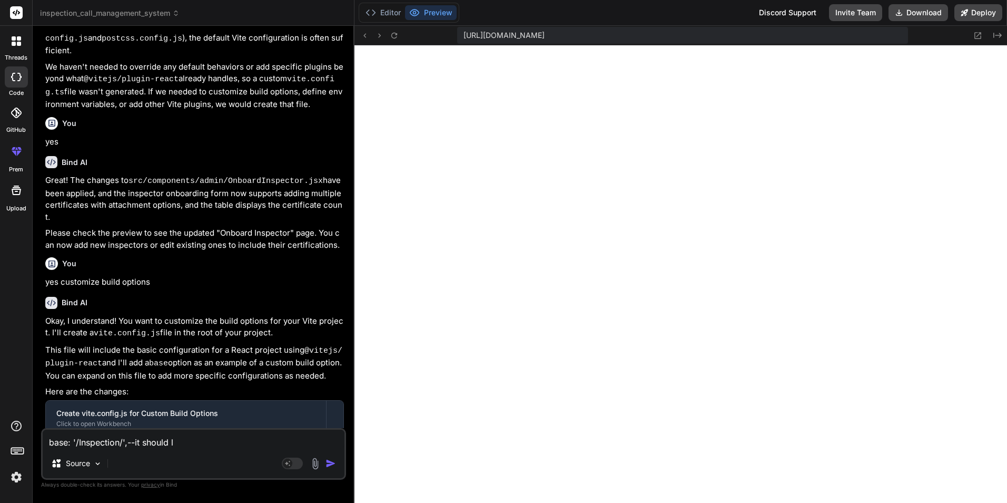
type textarea "base: '/Inspection/',--it should li"
type textarea "x"
type textarea "base: '/Inspection/',--it should lik"
type textarea "x"
type textarea "base: '/Inspection/',--it should like"
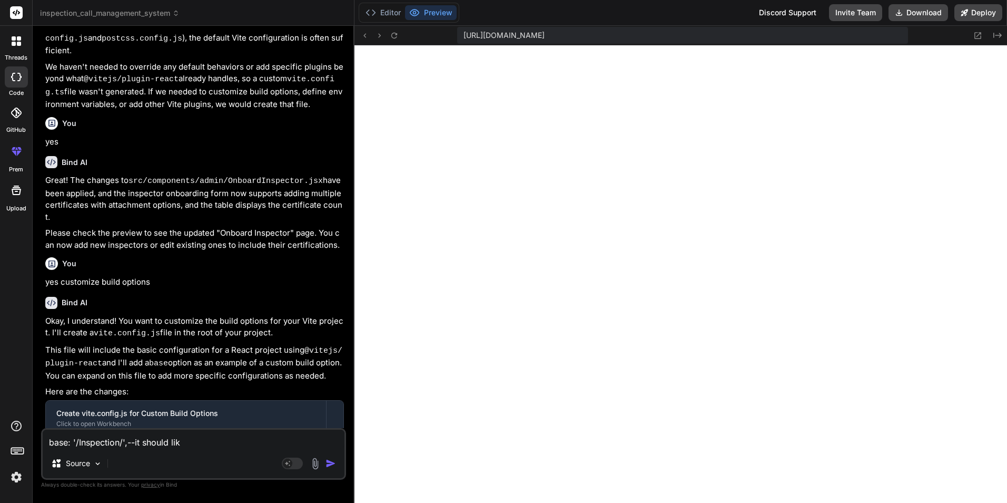
type textarea "x"
type textarea "base: '/Inspection/',--it should like"
type textarea "x"
type textarea "base: '/Inspection/',--it should like t"
type textarea "x"
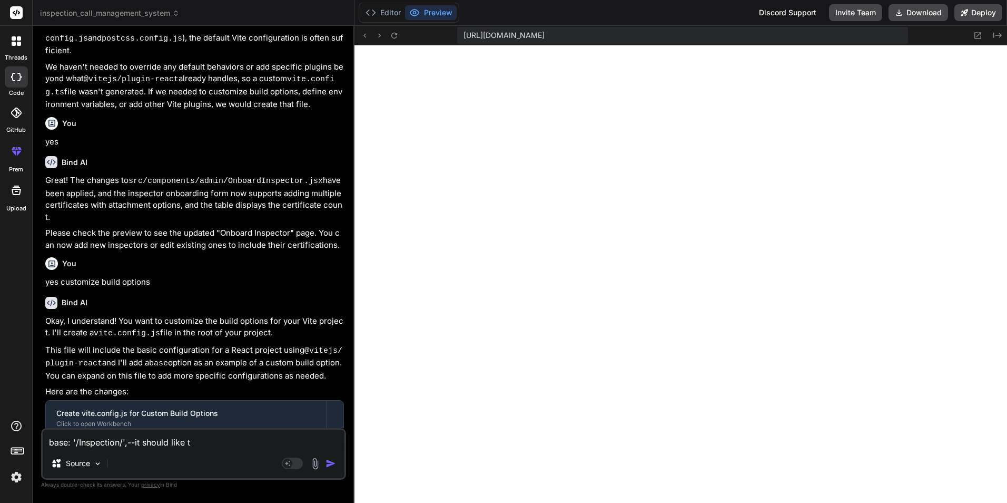
type textarea "base: '/Inspection/',--it should like th"
type textarea "x"
type textarea "base: '/Inspection/',--it should like thi"
type textarea "x"
type textarea "base: '/Inspection/',--it should like this"
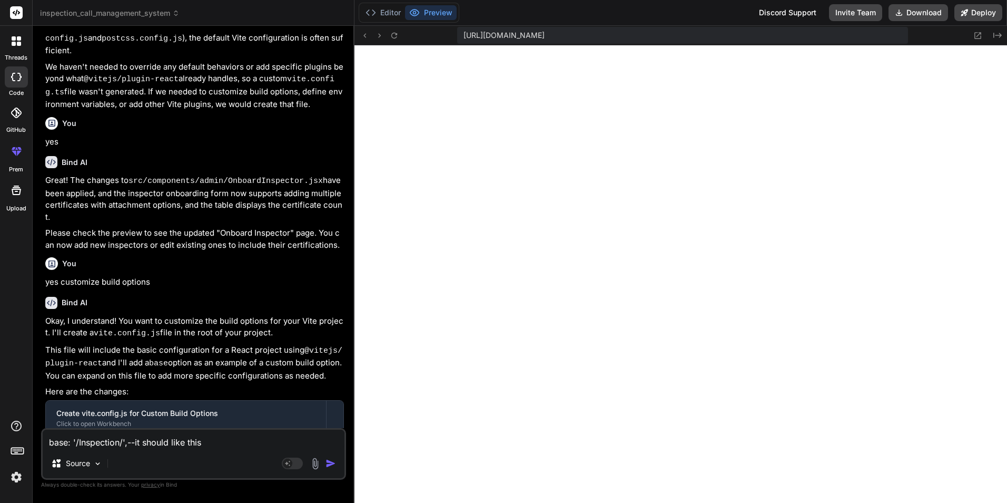
type textarea "x"
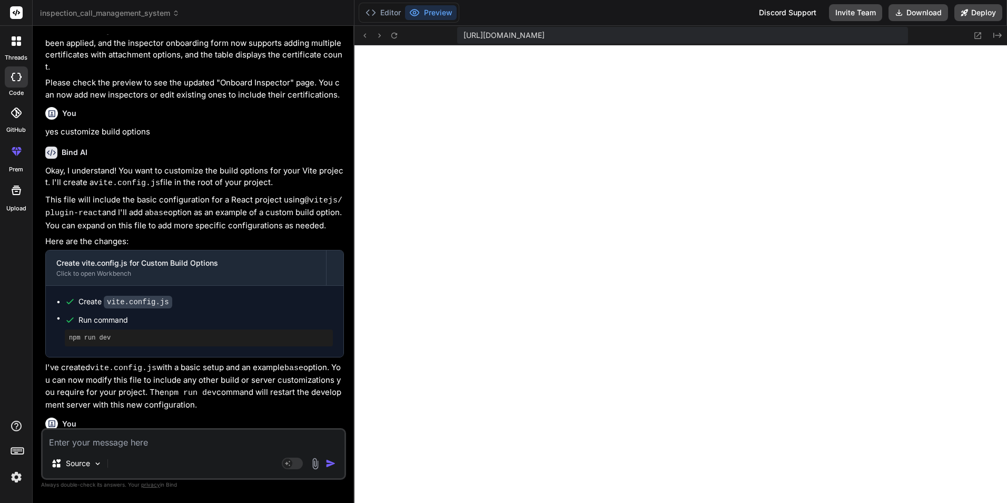
scroll to position [2375, 0]
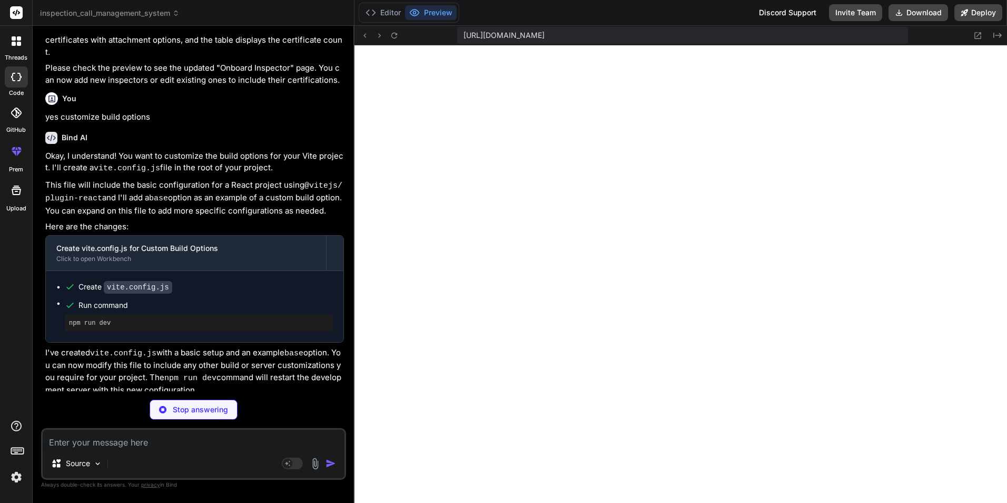
type textarea "x"
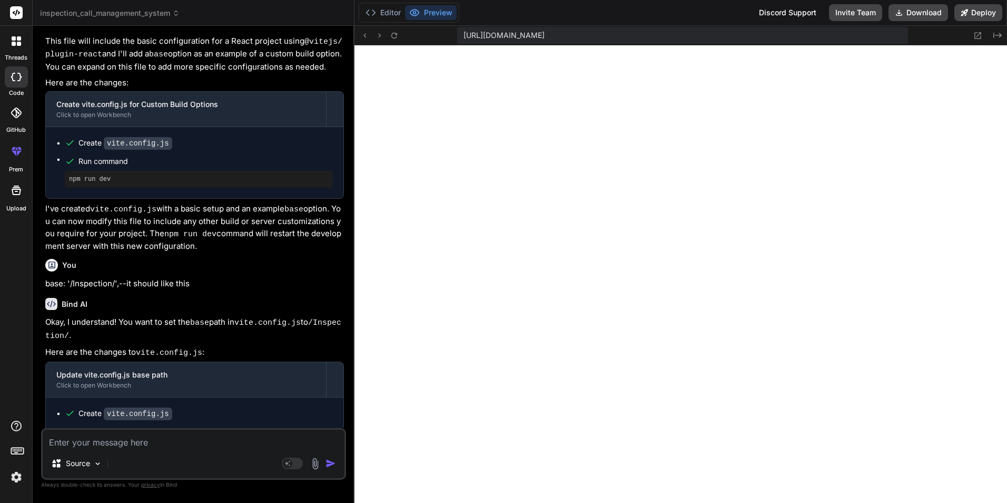
scroll to position [1882, 0]
click at [175, 439] on textarea at bounding box center [194, 438] width 302 height 19
